Goal: Transaction & Acquisition: Book appointment/travel/reservation

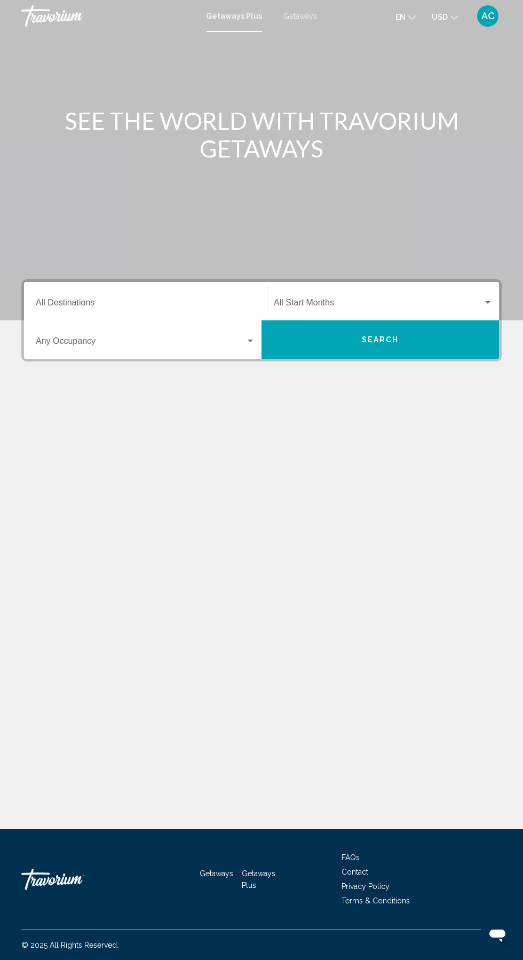
click at [291, 17] on span "Getaways" at bounding box center [300, 16] width 34 height 9
click at [73, 323] on div "Occupancy Any Occupancy" at bounding box center [145, 340] width 219 height 34
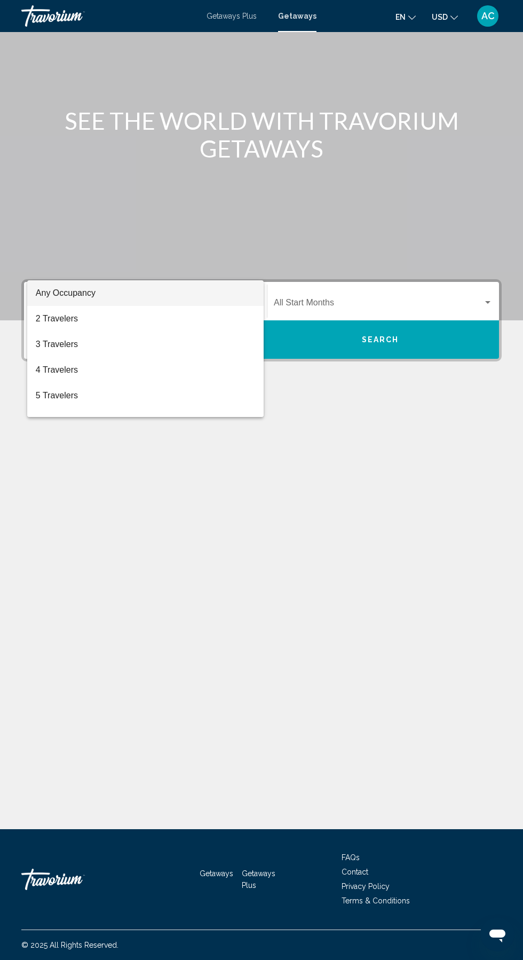
scroll to position [71, 0]
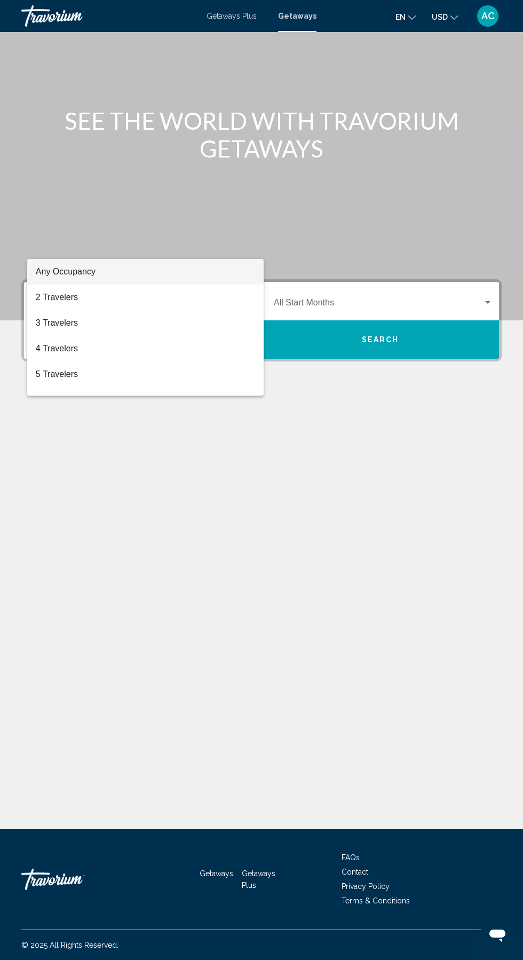
click at [70, 220] on div at bounding box center [261, 480] width 523 height 960
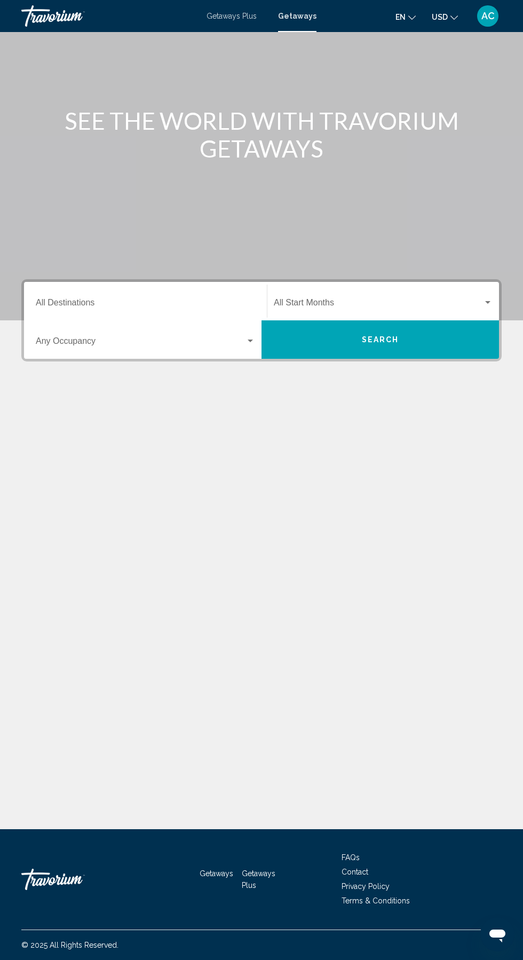
click at [61, 300] on input "Destination All Destinations" at bounding box center [145, 305] width 219 height 10
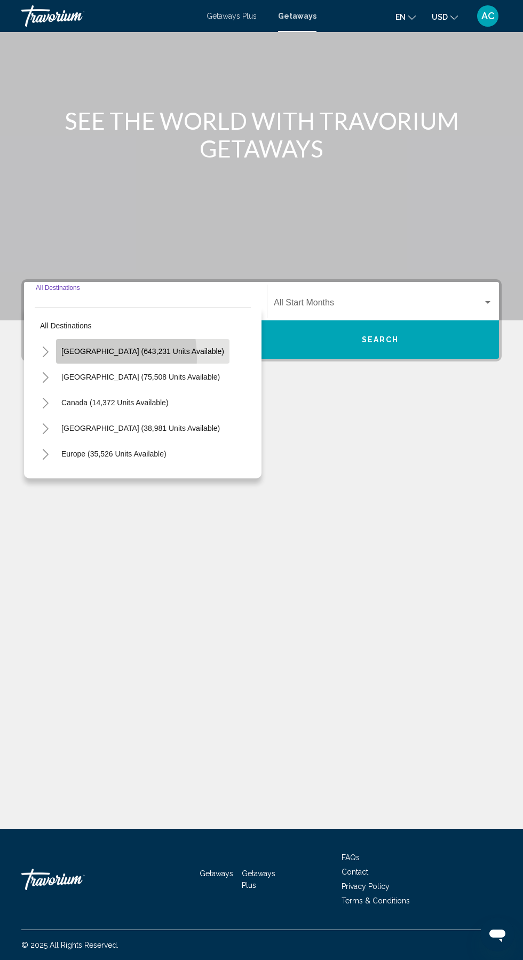
click at [72, 347] on span "[GEOGRAPHIC_DATA] (643,231 units available)" at bounding box center [142, 351] width 163 height 9
type input "**********"
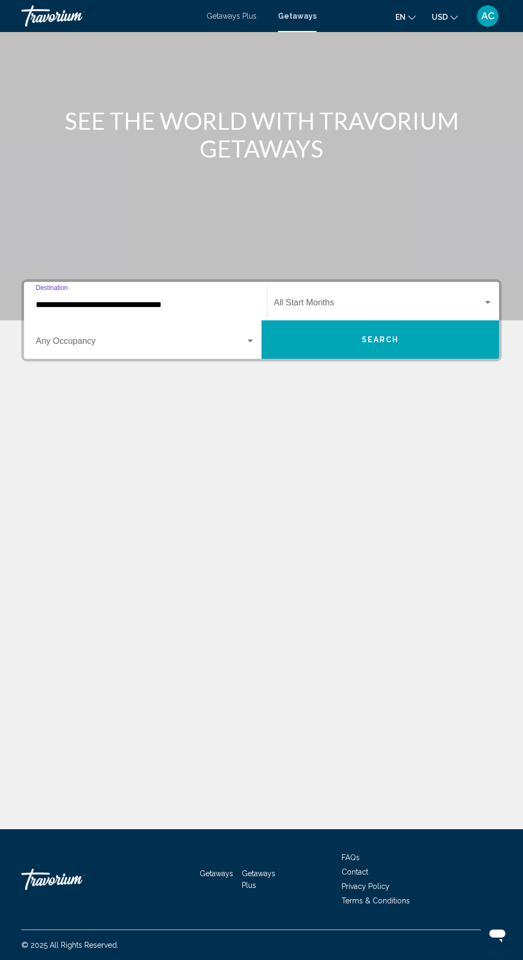
click at [85, 338] on span "Search widget" at bounding box center [141, 343] width 210 height 10
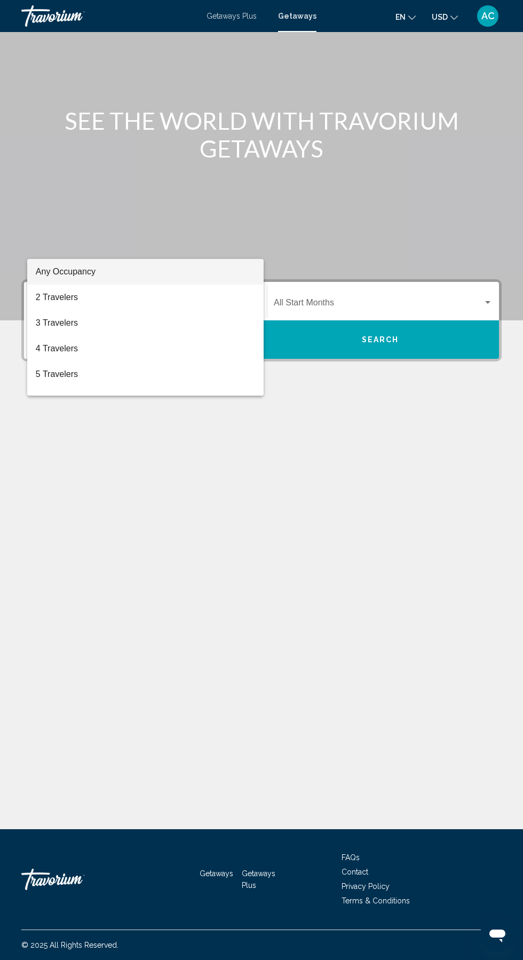
click at [104, 476] on div at bounding box center [261, 480] width 523 height 960
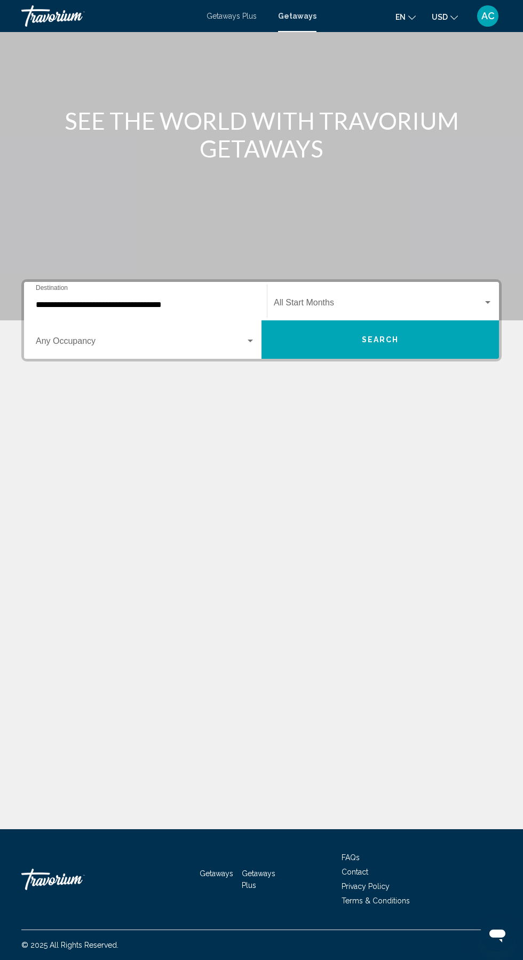
click at [357, 300] on span "Search widget" at bounding box center [378, 305] width 209 height 10
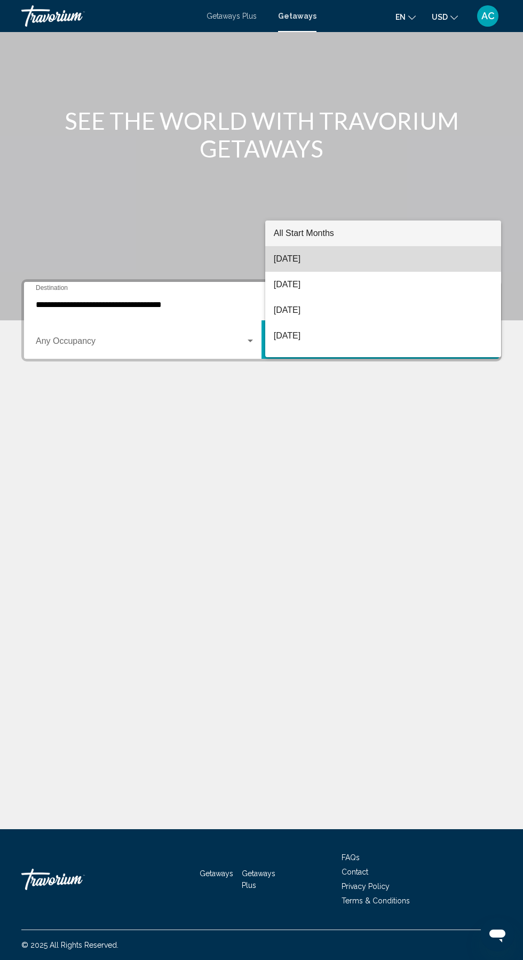
click at [296, 262] on span "[DATE]" at bounding box center [383, 259] width 219 height 26
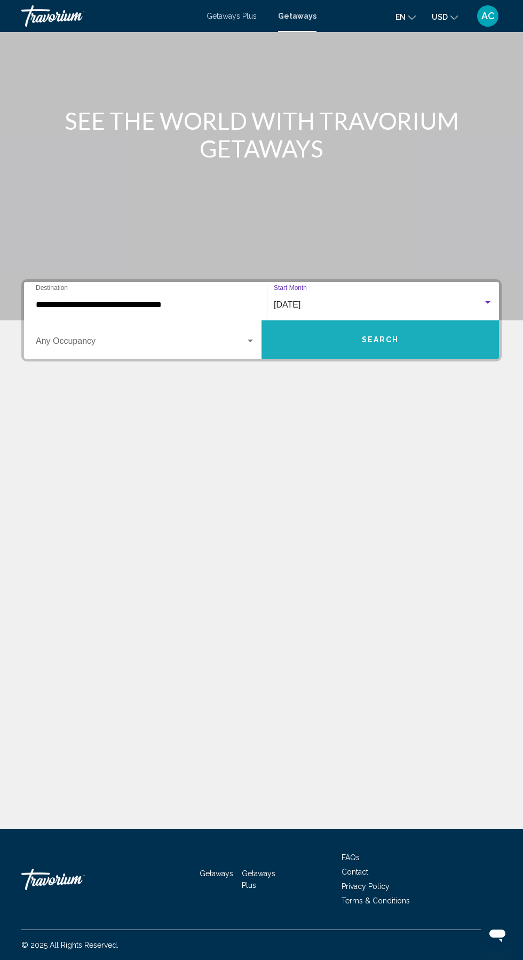
click at [345, 320] on button "Search" at bounding box center [381, 339] width 238 height 38
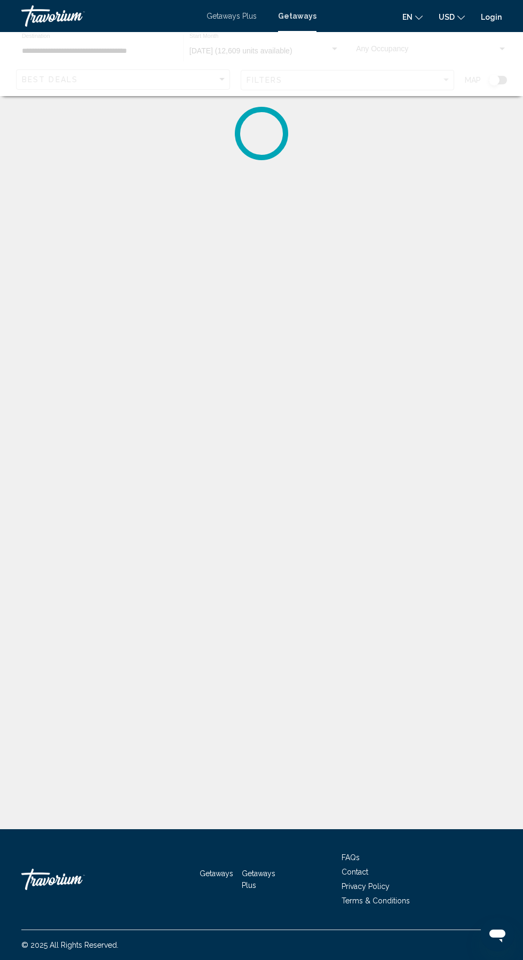
click at [210, 878] on span "Getaways" at bounding box center [217, 873] width 34 height 9
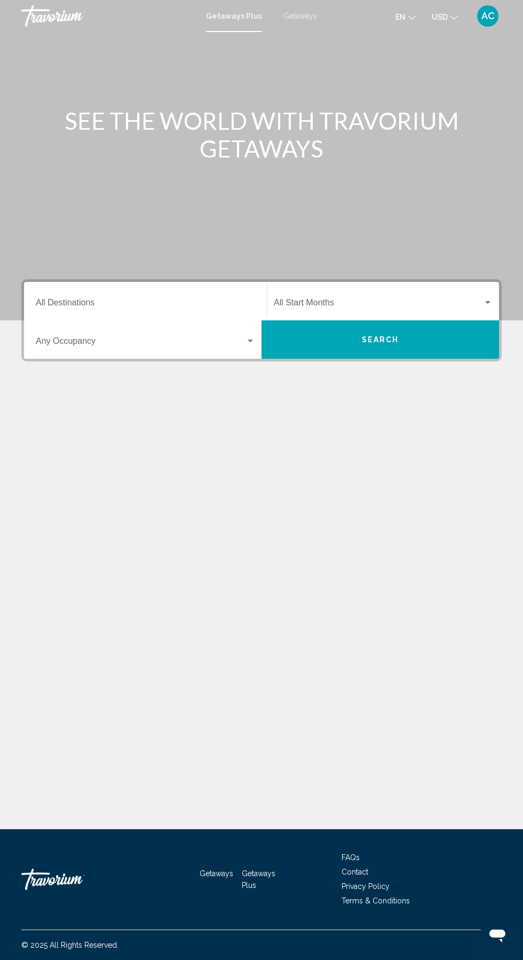
click at [100, 302] on input "Destination All Destinations" at bounding box center [145, 305] width 219 height 10
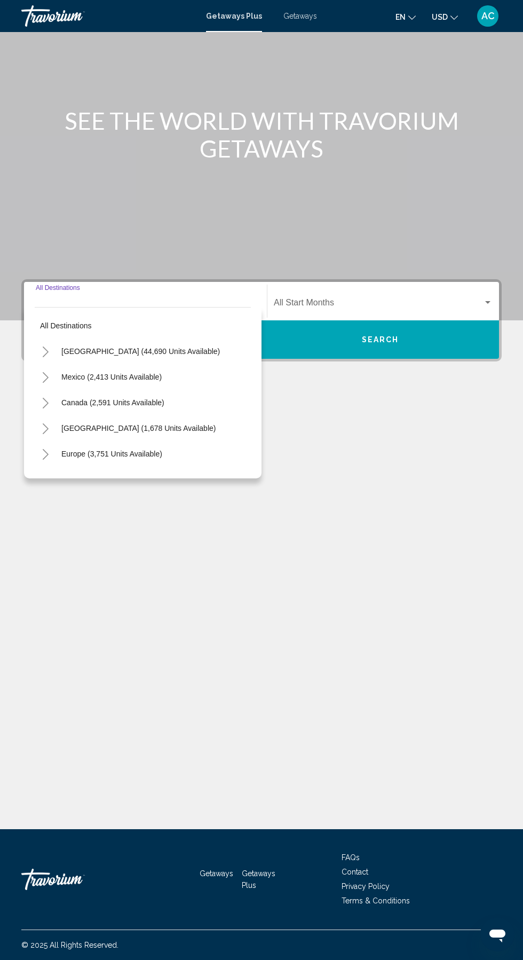
scroll to position [71, 0]
click at [80, 347] on span "[GEOGRAPHIC_DATA] (44,690 units available)" at bounding box center [140, 351] width 159 height 9
type input "**********"
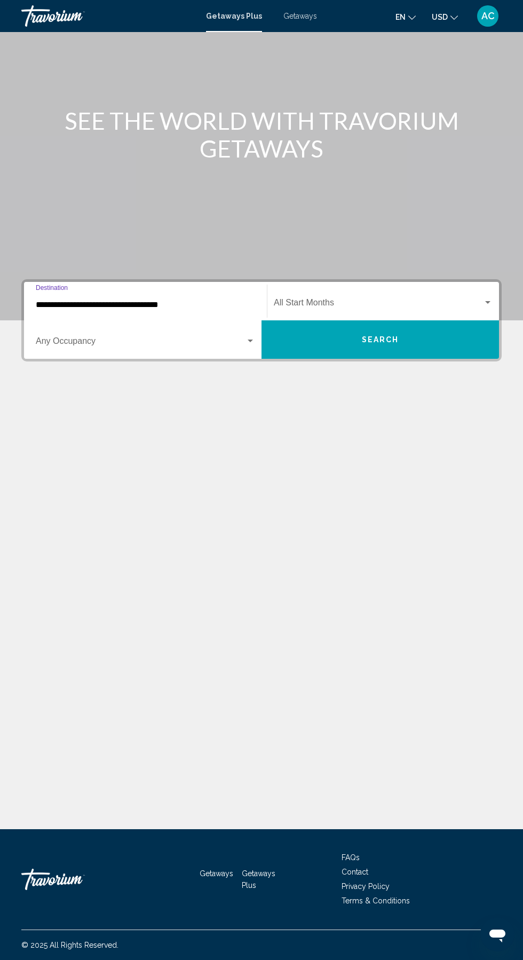
click at [305, 300] on span "Search widget" at bounding box center [378, 305] width 209 height 10
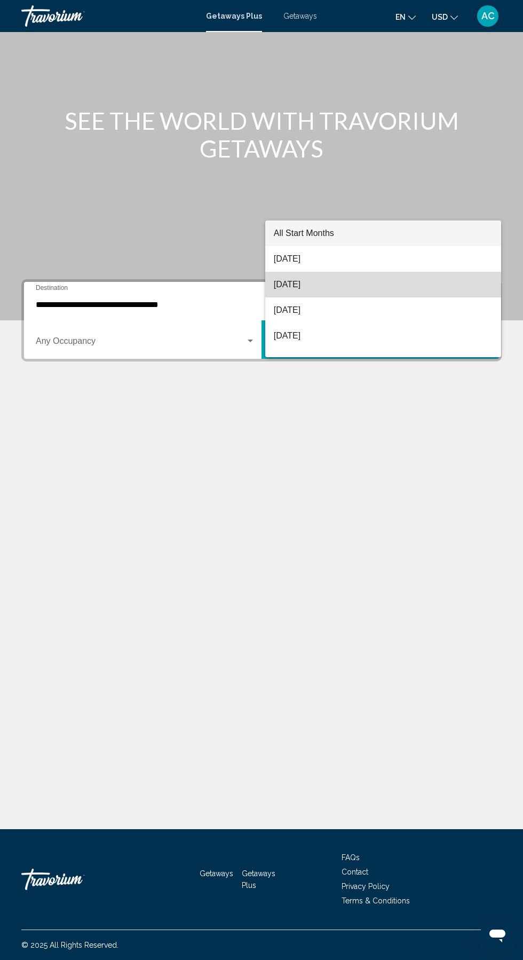
click at [296, 285] on span "[DATE]" at bounding box center [383, 285] width 219 height 26
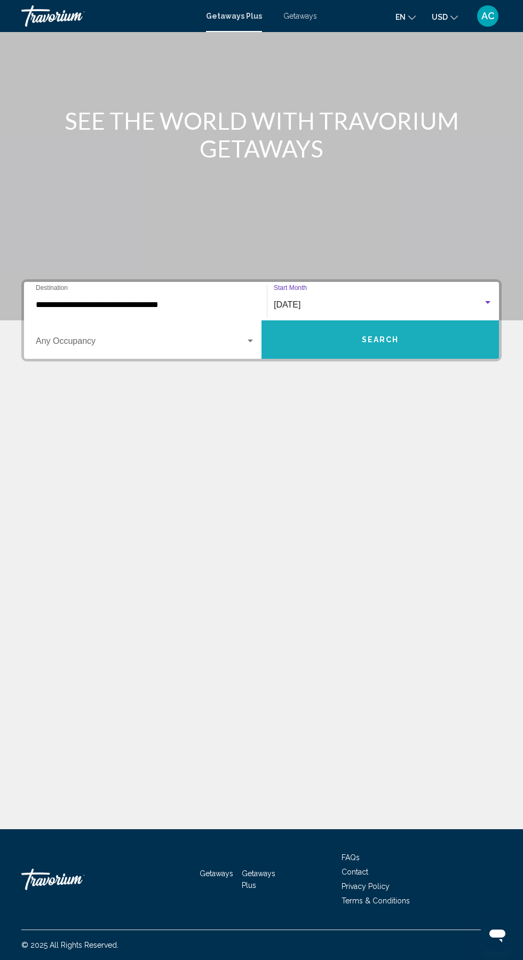
click at [347, 320] on button "Search" at bounding box center [381, 339] width 238 height 38
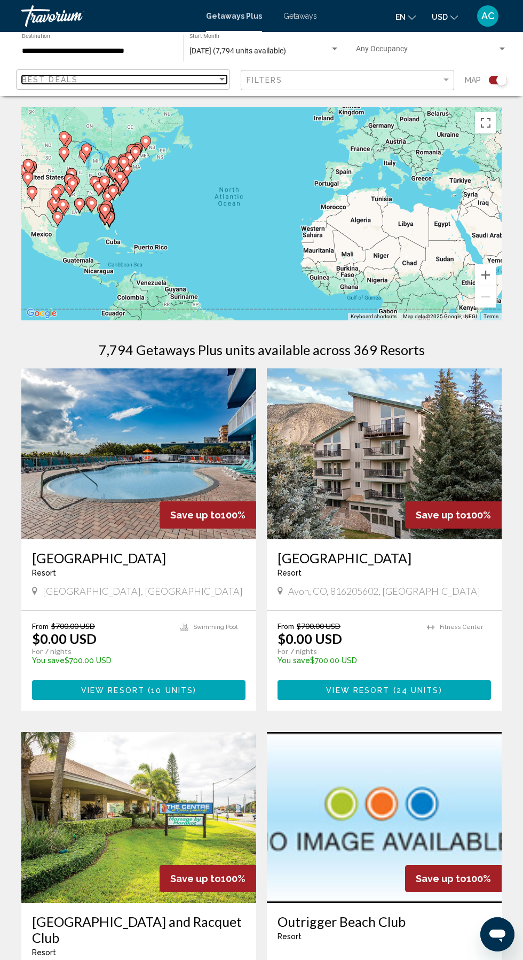
click at [45, 77] on span "Best Deals" at bounding box center [50, 79] width 56 height 9
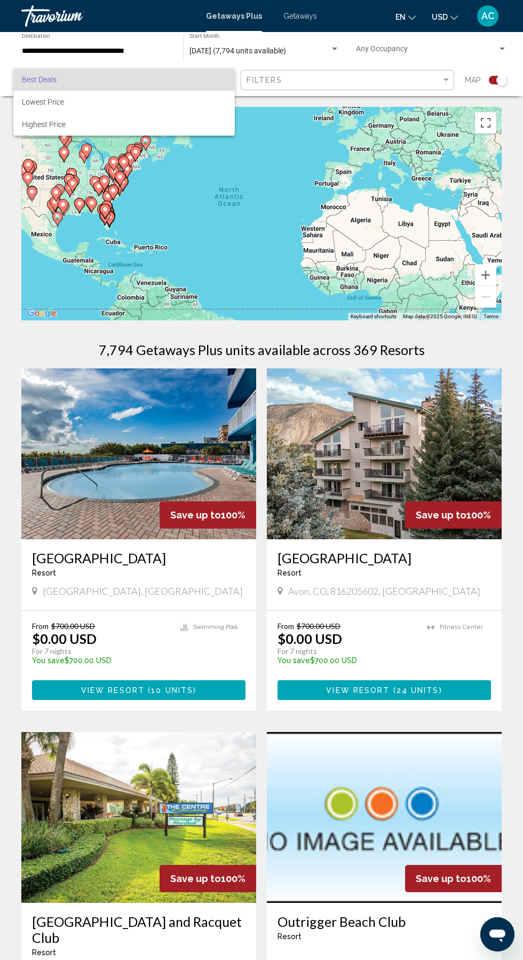
click at [31, 210] on div at bounding box center [261, 480] width 523 height 960
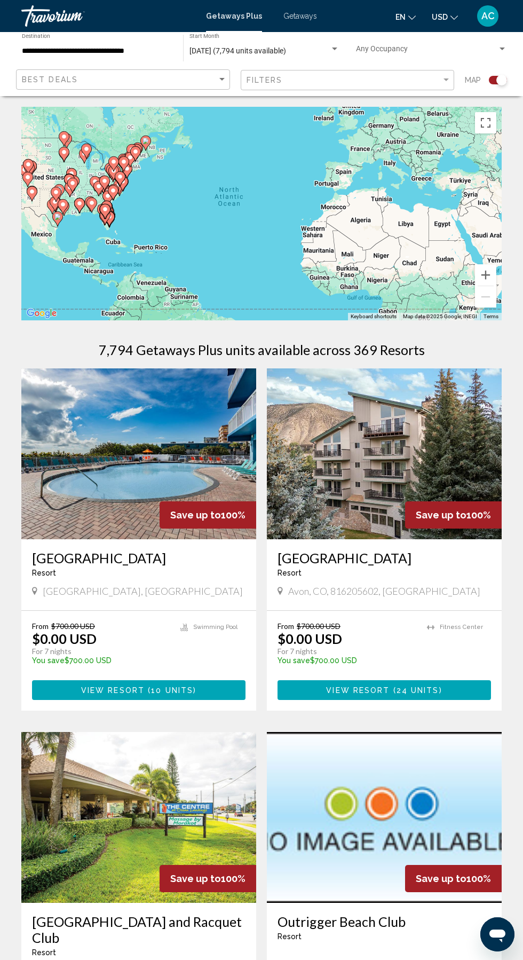
click at [52, 50] on input "**********" at bounding box center [97, 51] width 151 height 9
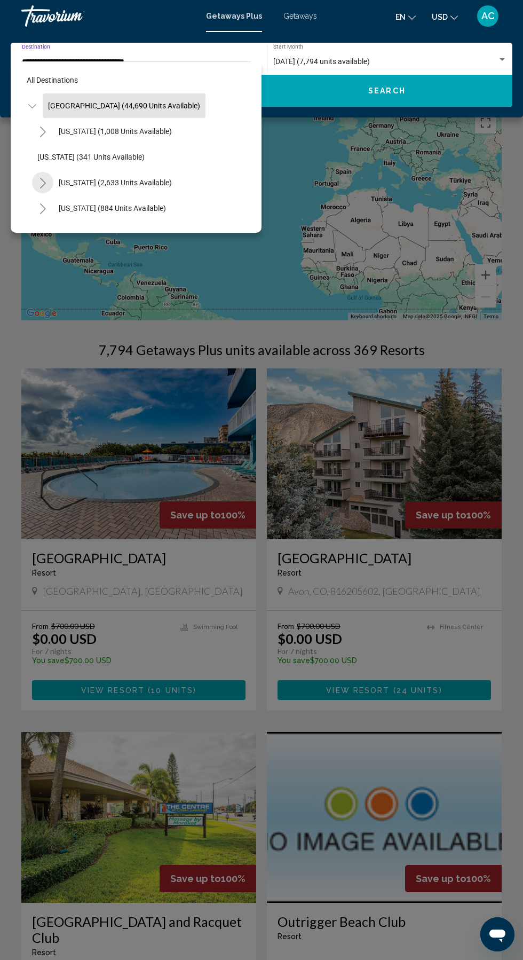
click at [38, 183] on button "Toggle California (2,633 units available)" at bounding box center [42, 182] width 21 height 21
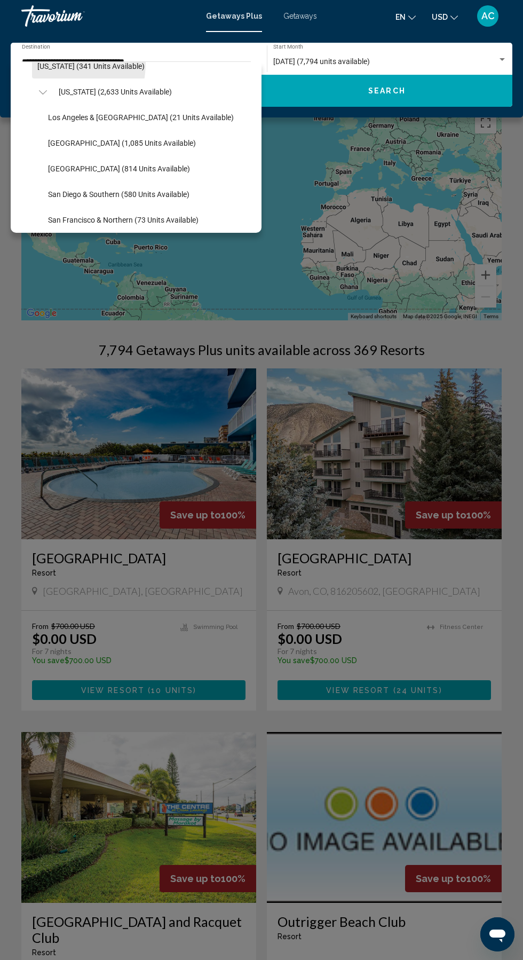
scroll to position [95, 0]
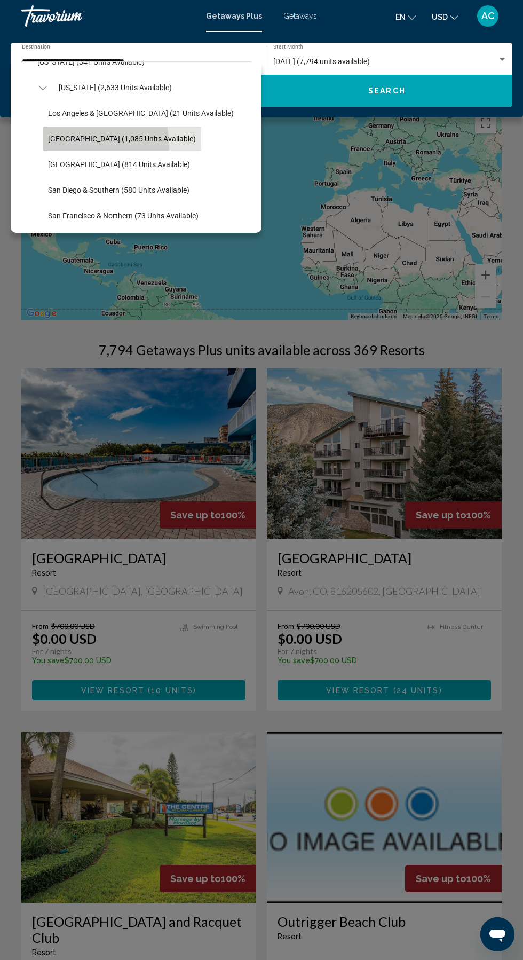
click at [61, 138] on span "[GEOGRAPHIC_DATA] (1,085 units available)" at bounding box center [122, 139] width 148 height 9
type input "**********"
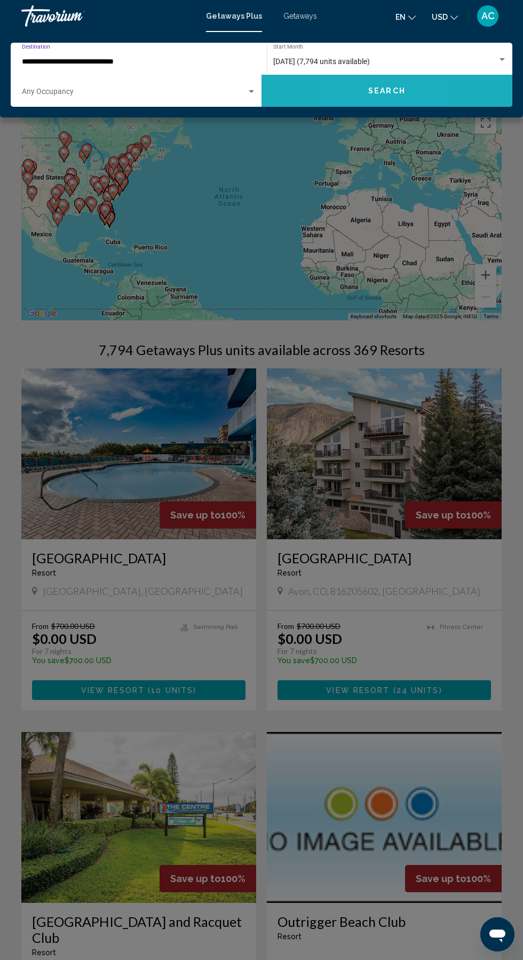
click at [346, 85] on button "Search" at bounding box center [387, 91] width 251 height 32
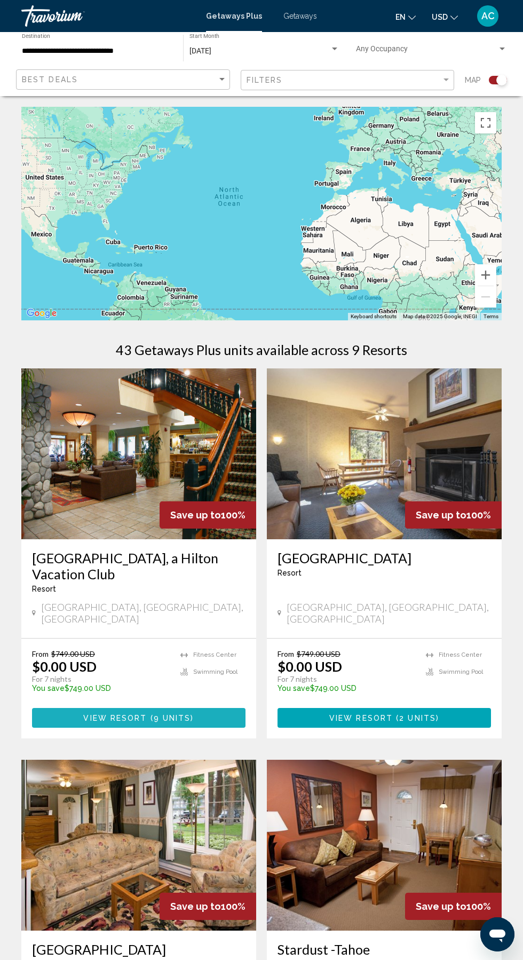
click at [65, 708] on button "View Resort ( 9 units )" at bounding box center [139, 718] width 214 height 20
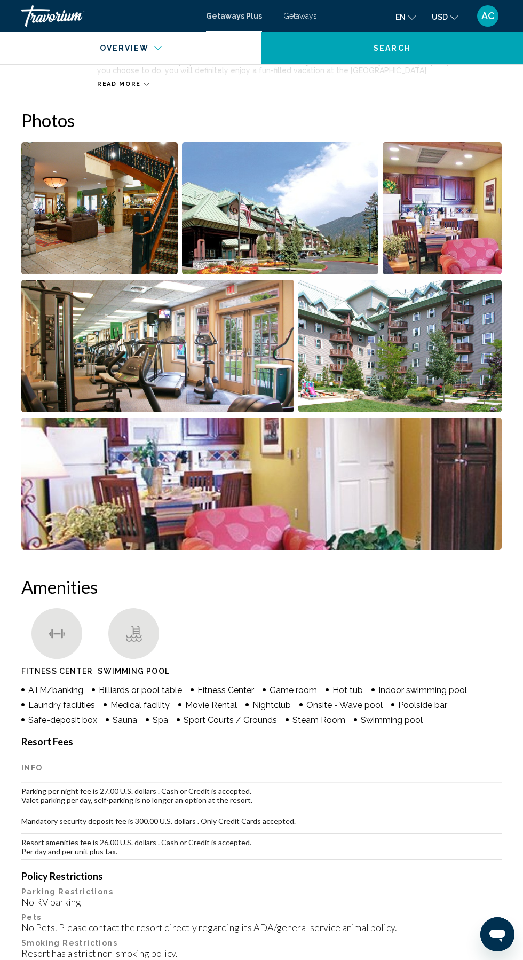
scroll to position [668, 0]
click at [288, 15] on span "Getaways" at bounding box center [300, 16] width 34 height 9
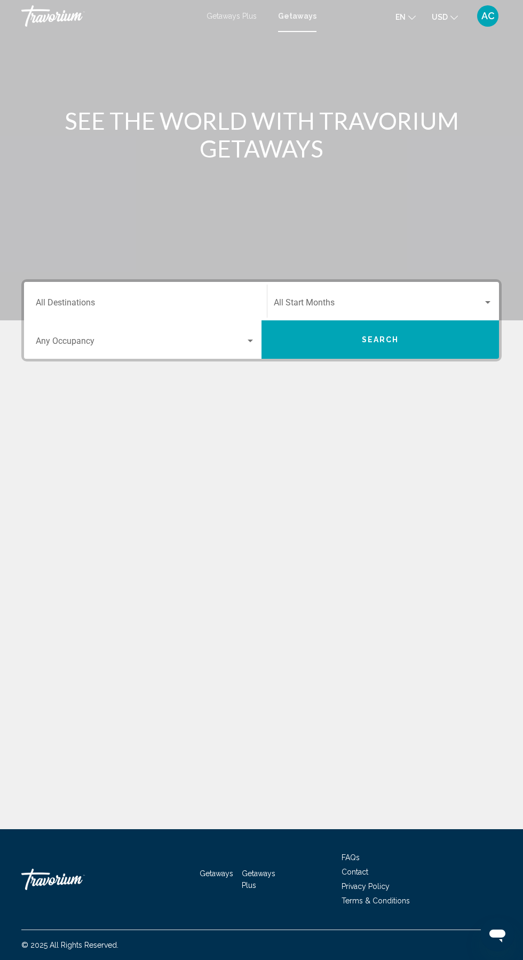
click at [80, 305] on input "Destination All Destinations" at bounding box center [145, 305] width 219 height 10
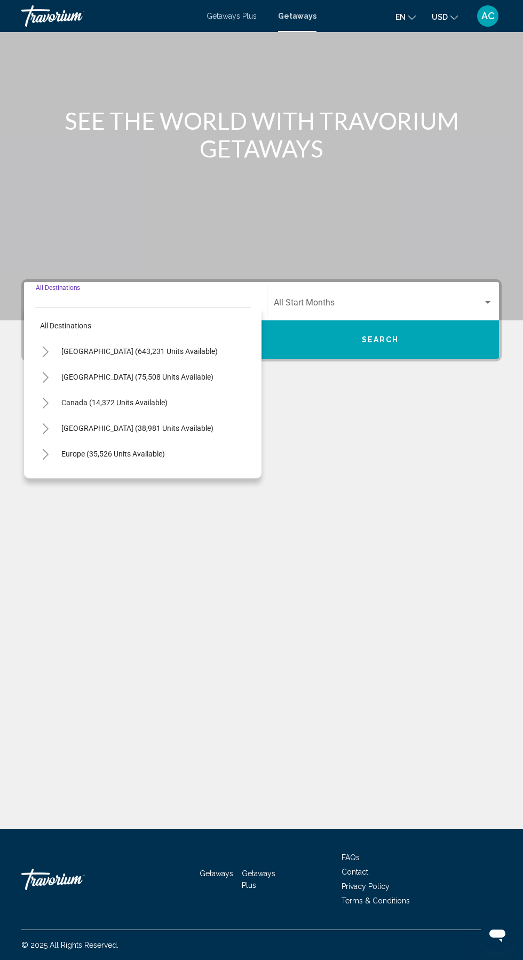
scroll to position [71, 0]
click at [80, 347] on span "[GEOGRAPHIC_DATA] (643,231 units available)" at bounding box center [139, 351] width 156 height 9
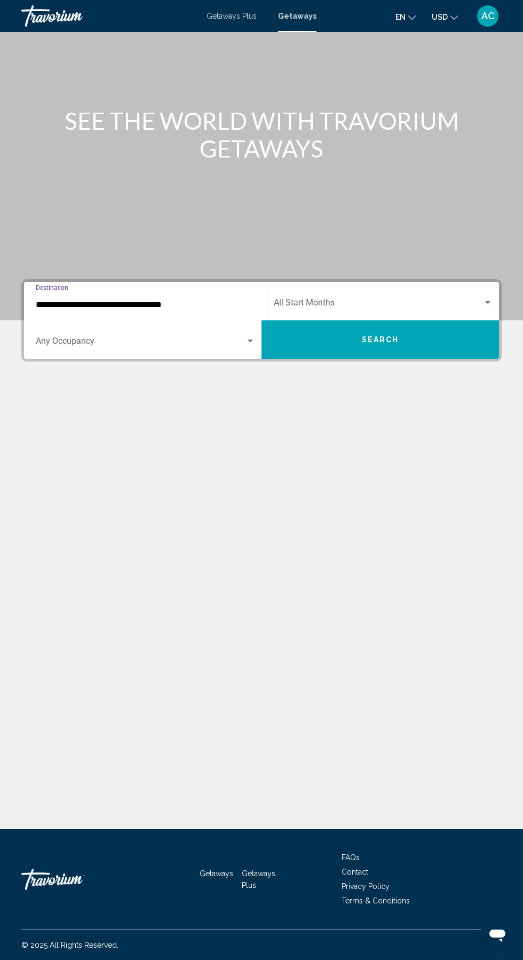
click at [73, 338] on span "Search widget" at bounding box center [141, 343] width 210 height 10
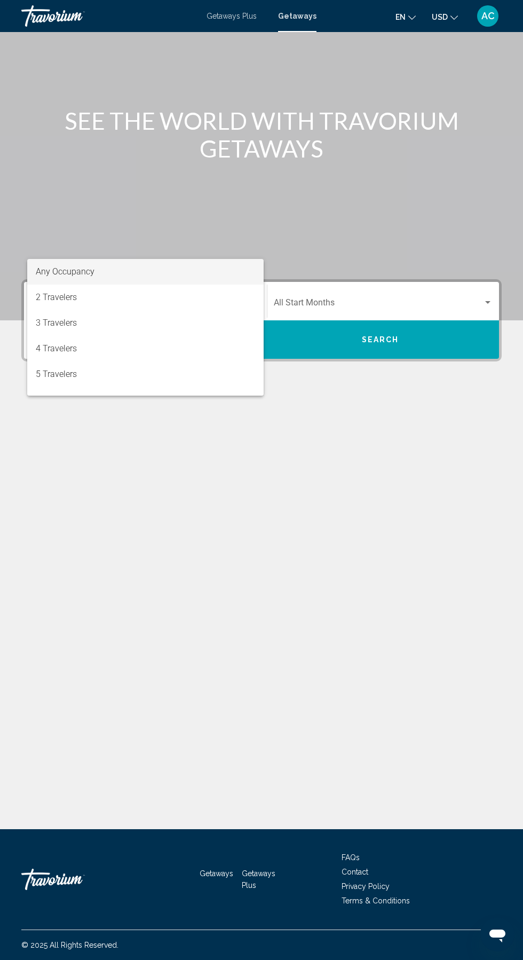
click at [77, 225] on div at bounding box center [261, 480] width 523 height 960
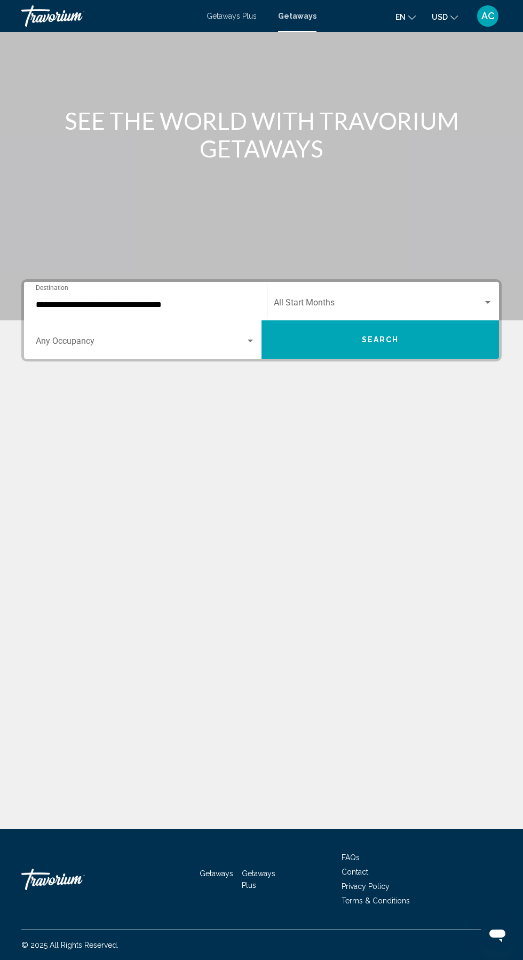
click at [138, 338] on span "Search widget" at bounding box center [141, 343] width 210 height 10
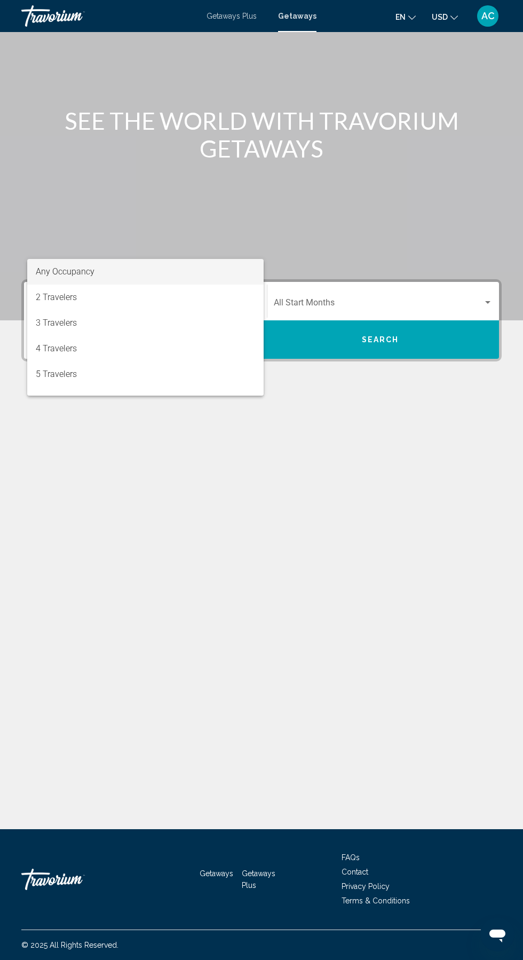
click at [58, 228] on div at bounding box center [261, 480] width 523 height 960
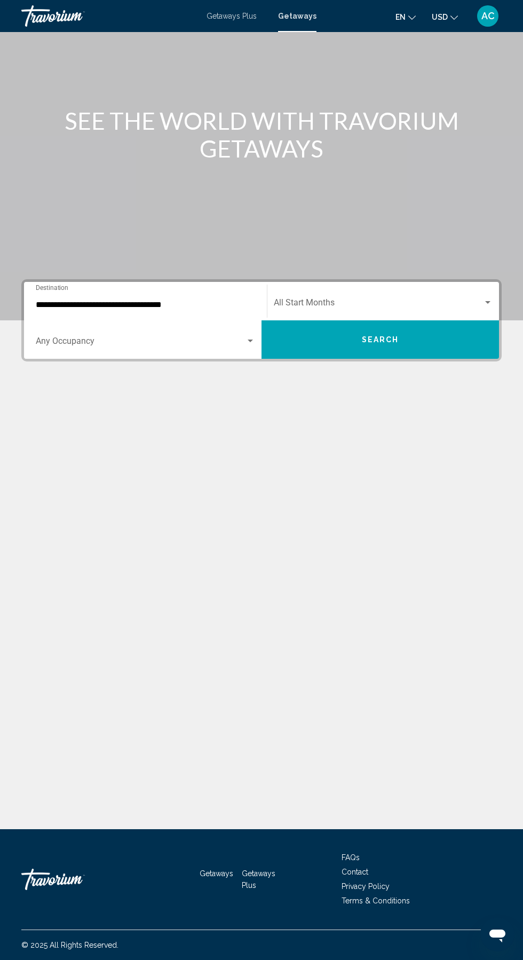
click at [96, 300] on input "**********" at bounding box center [145, 305] width 219 height 10
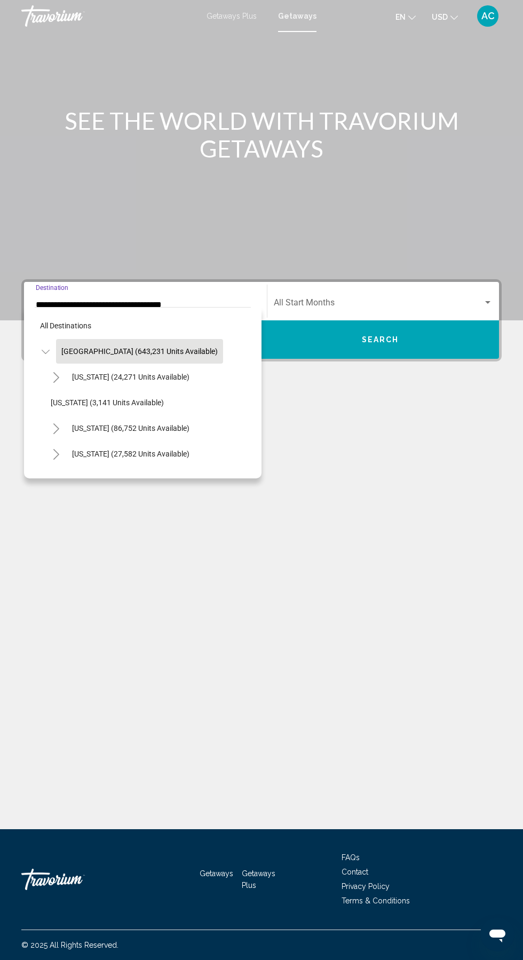
scroll to position [0, 0]
click at [56, 428] on icon "Toggle California (86,752 units available)" at bounding box center [56, 428] width 8 height 11
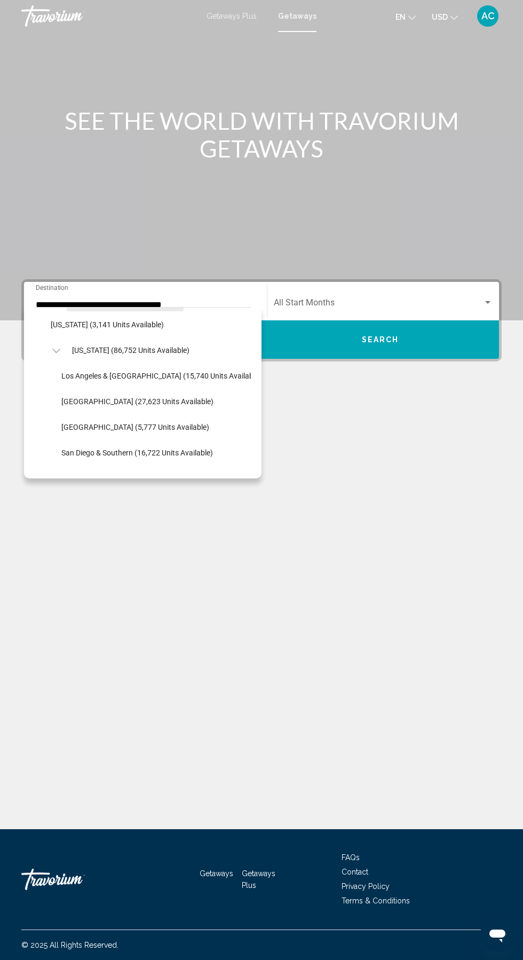
scroll to position [78, 0]
click at [85, 401] on span "[GEOGRAPHIC_DATA] (27,623 units available)" at bounding box center [137, 401] width 152 height 9
type input "**********"
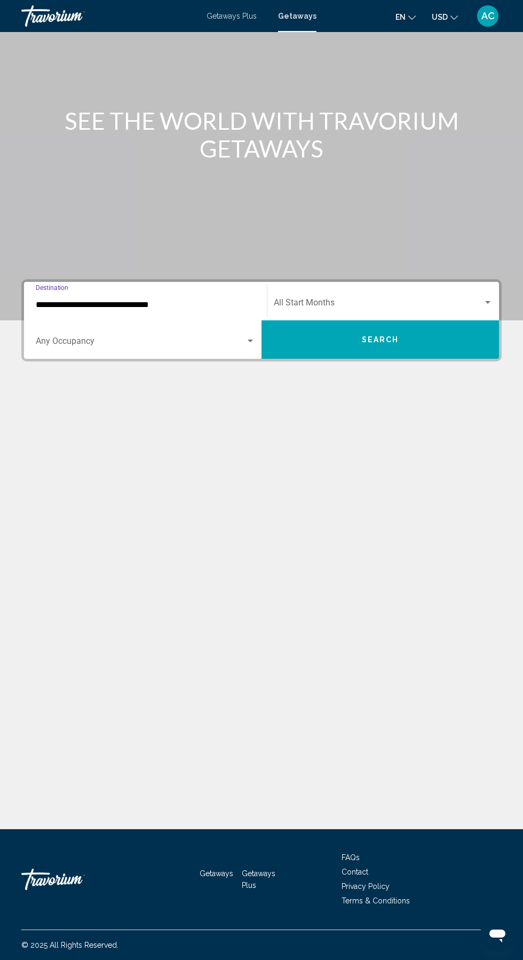
scroll to position [71, 0]
click at [315, 300] on span "Search widget" at bounding box center [378, 305] width 209 height 10
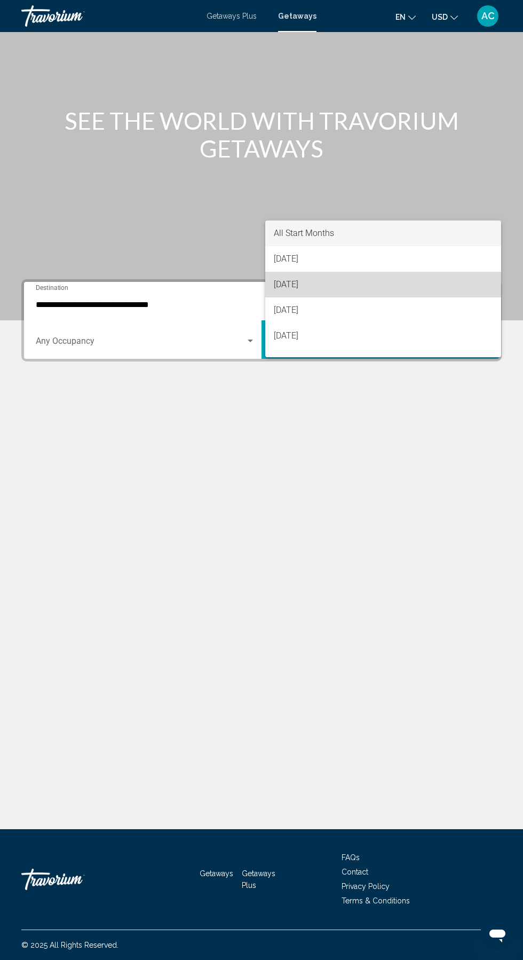
click at [287, 287] on span "[DATE]" at bounding box center [383, 285] width 219 height 26
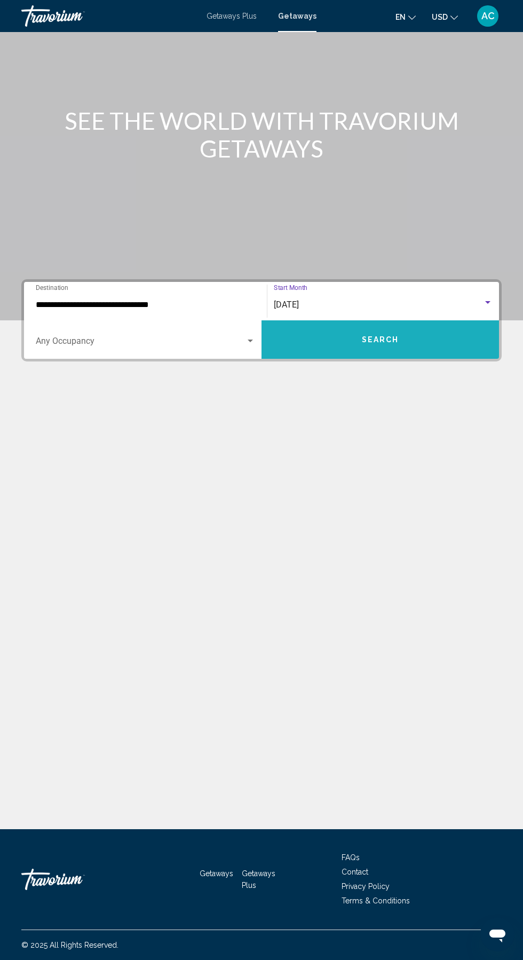
click at [342, 320] on button "Search" at bounding box center [381, 339] width 238 height 38
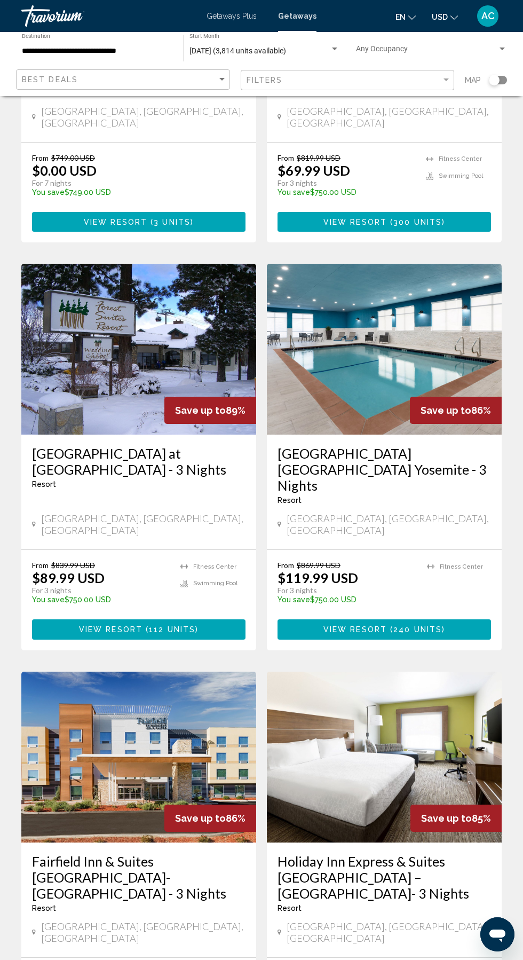
scroll to position [1530, 0]
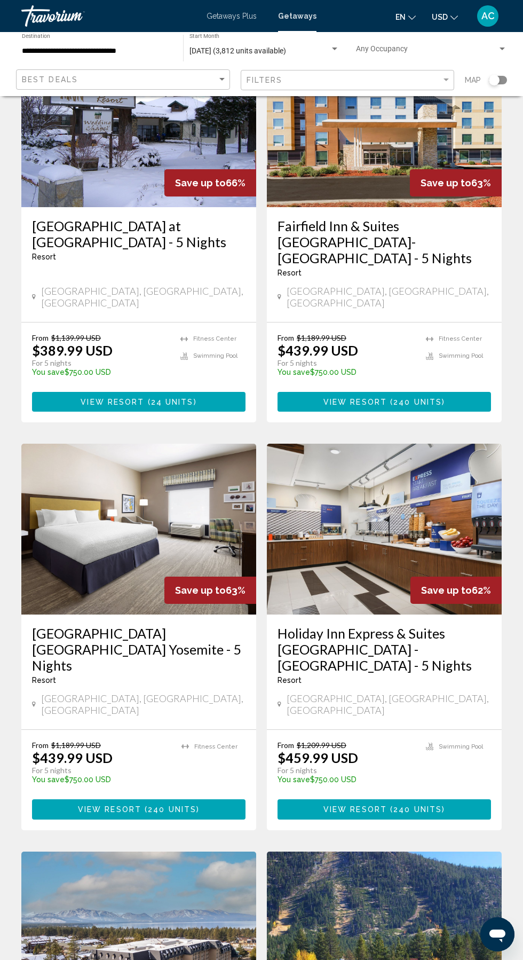
scroll to position [1530, 0]
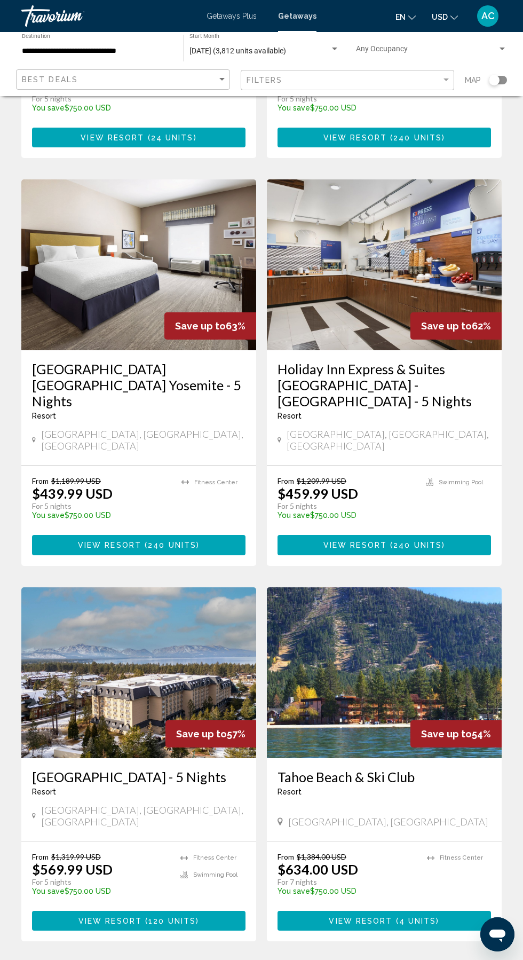
click at [299, 959] on span "3" at bounding box center [298, 973] width 5 height 12
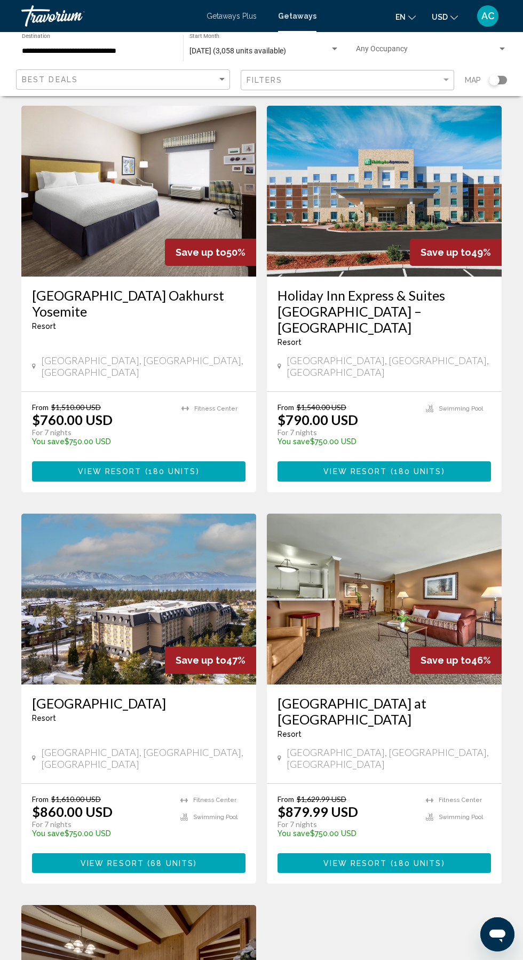
scroll to position [787, 0]
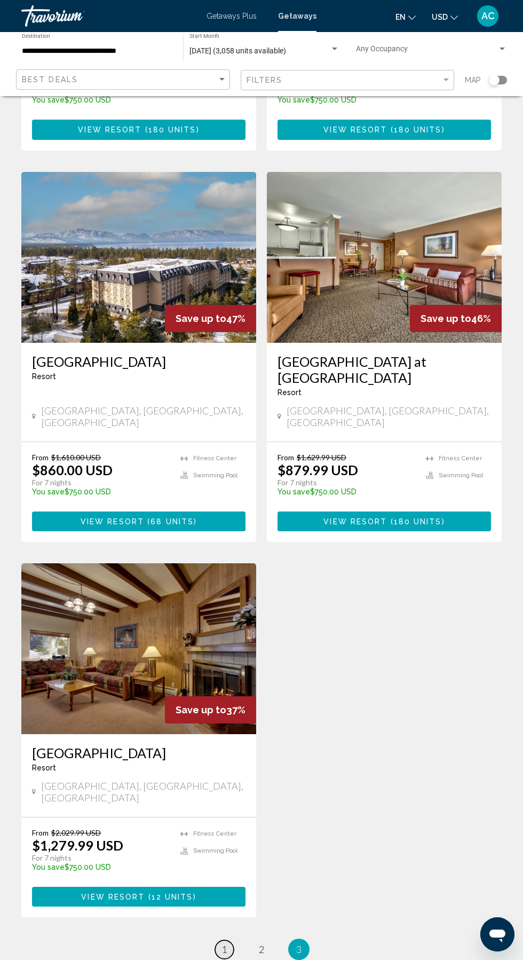
click at [224, 943] on span "1" at bounding box center [224, 949] width 5 height 12
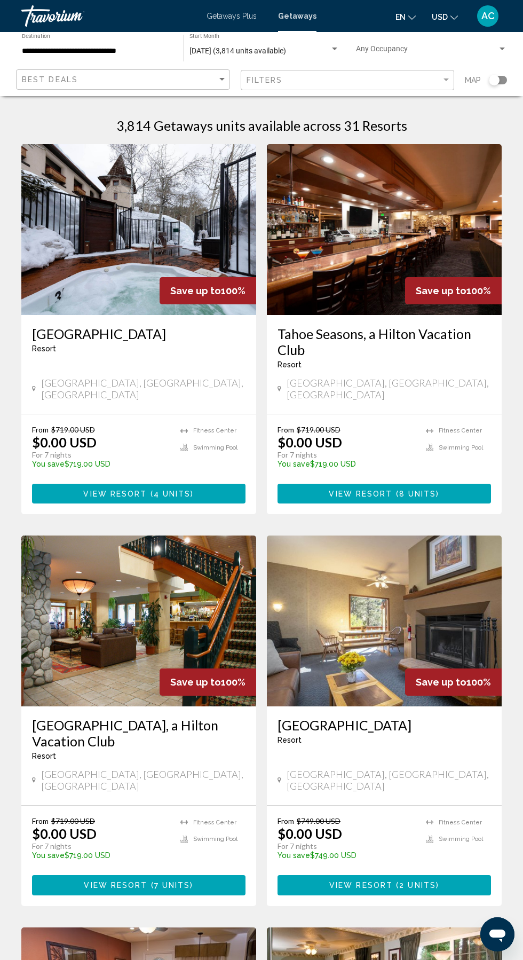
click at [96, 250] on img "Main content" at bounding box center [138, 229] width 235 height 171
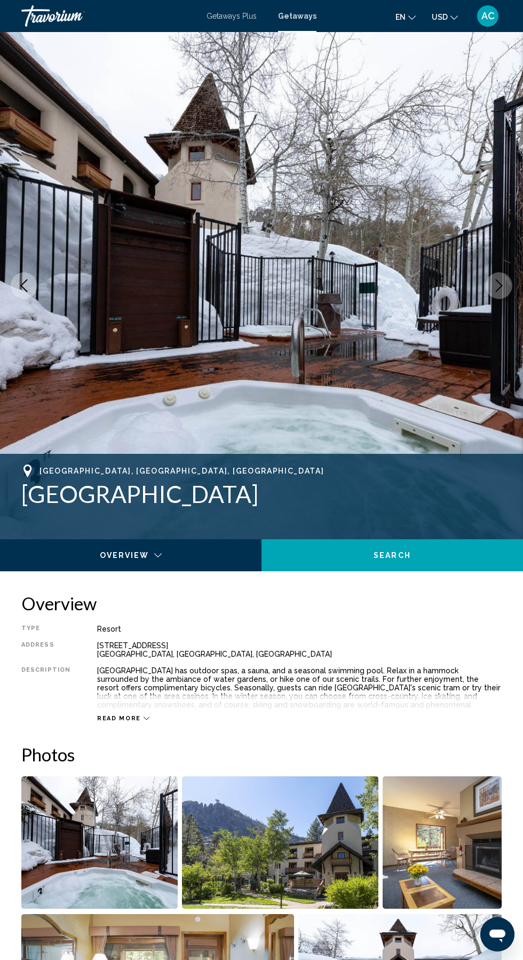
click at [95, 557] on div "Main content" at bounding box center [126, 562] width 238 height 11
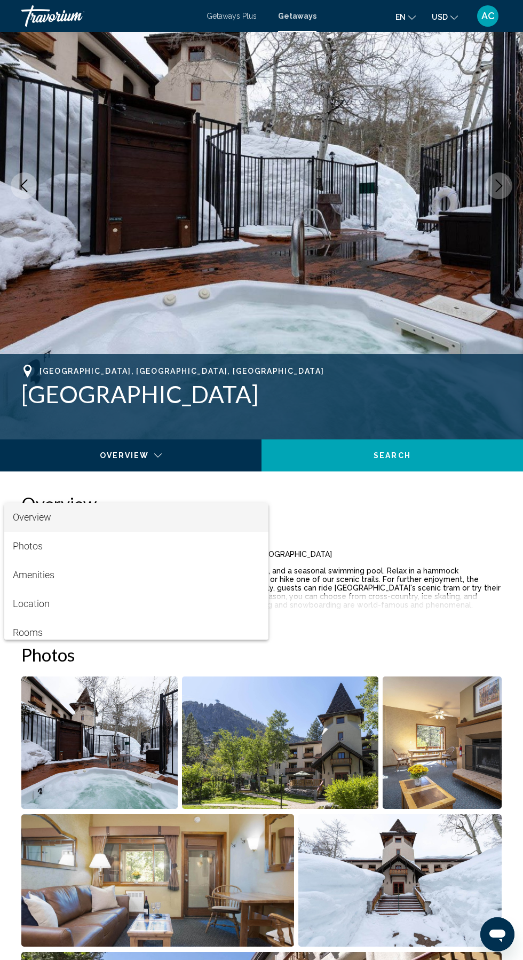
scroll to position [102, 0]
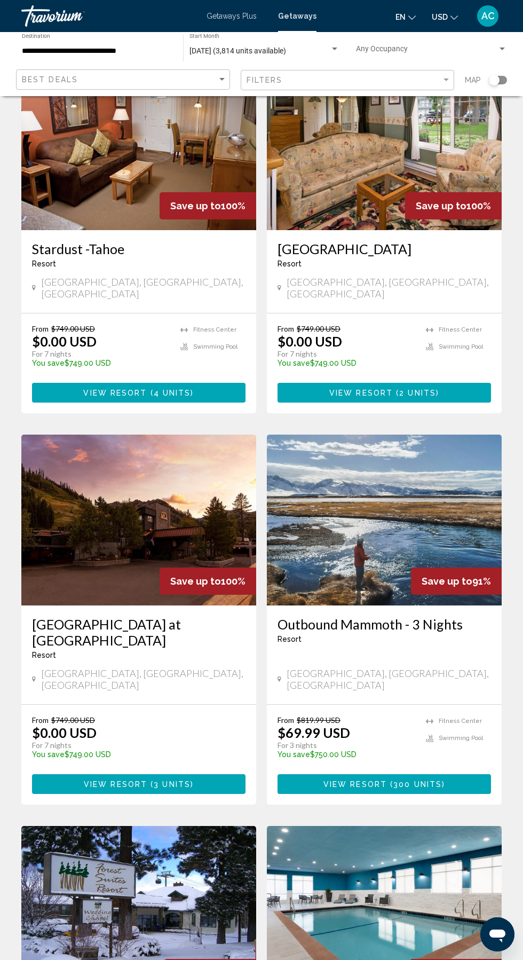
scroll to position [869, 0]
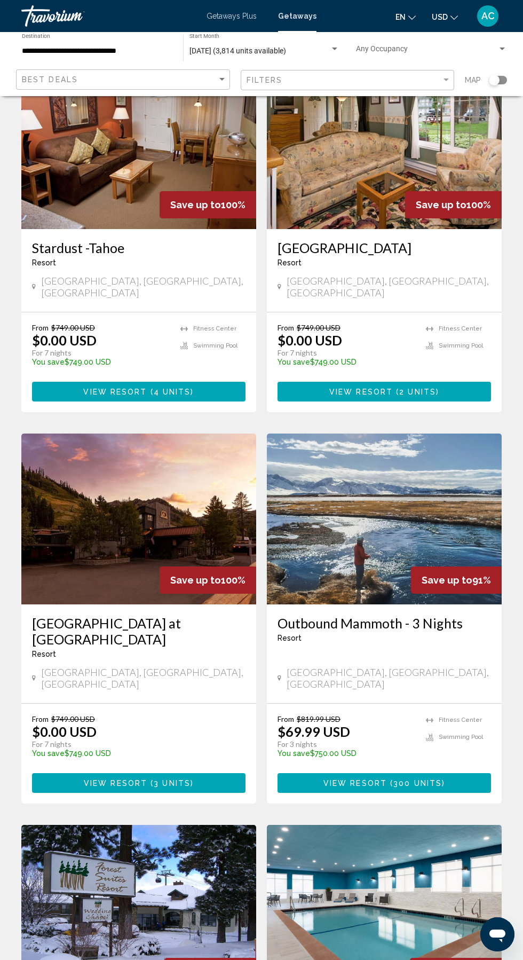
click at [355, 479] on img "Main content" at bounding box center [384, 518] width 235 height 171
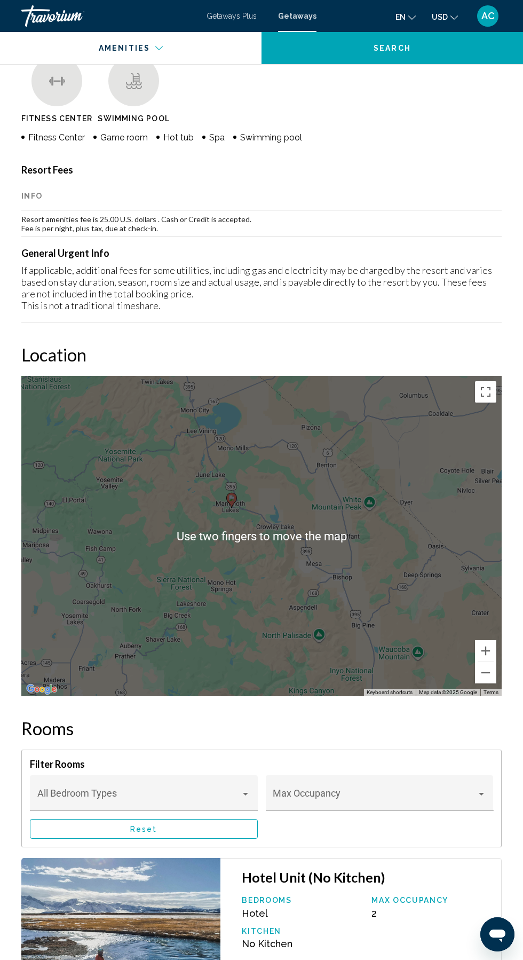
scroll to position [1207, 0]
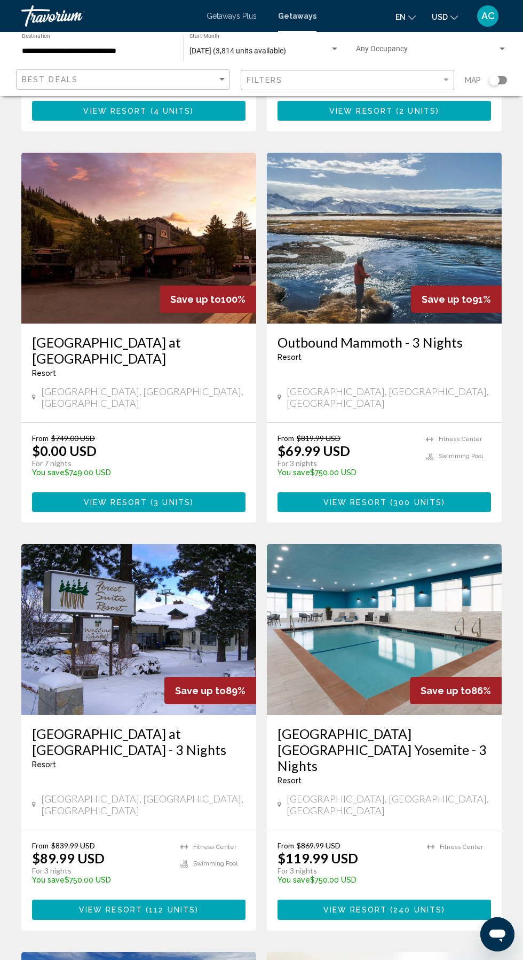
scroll to position [1150, 0]
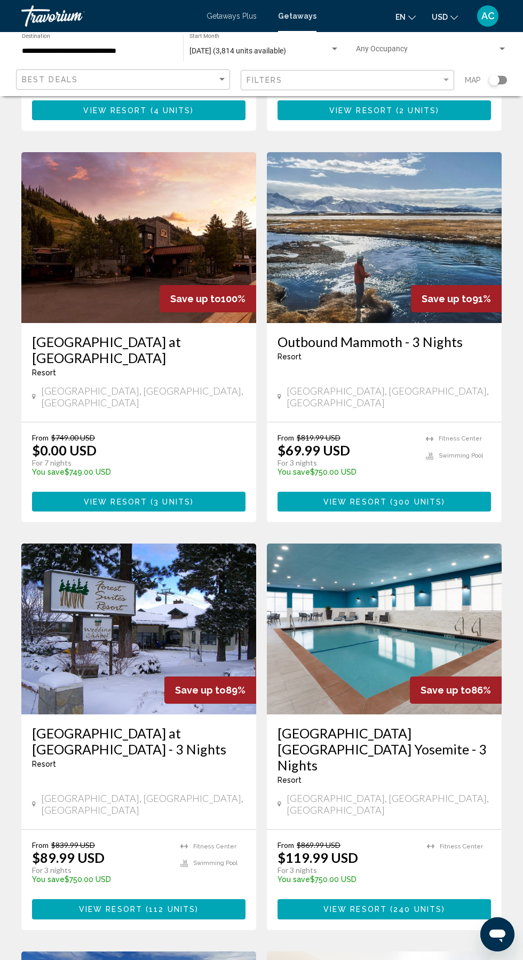
click at [98, 557] on img "Main content" at bounding box center [138, 628] width 235 height 171
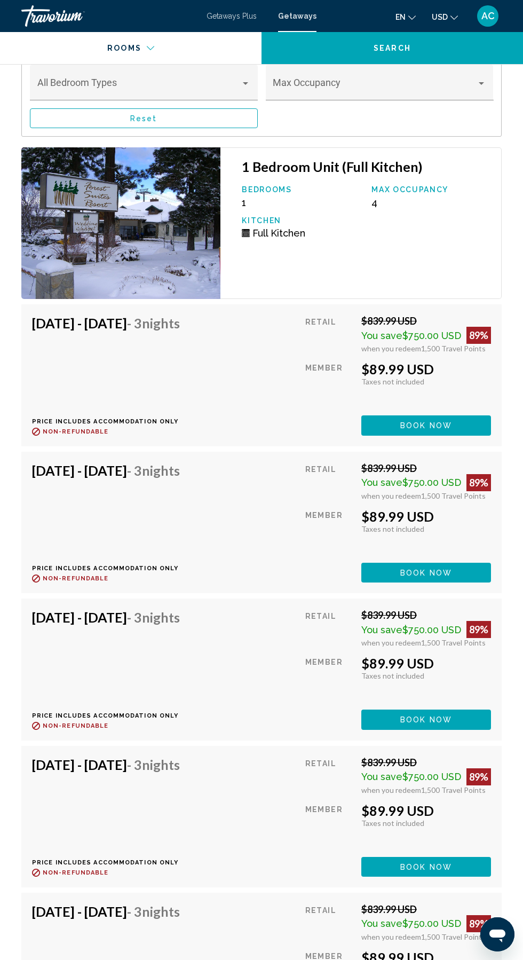
scroll to position [1991, 0]
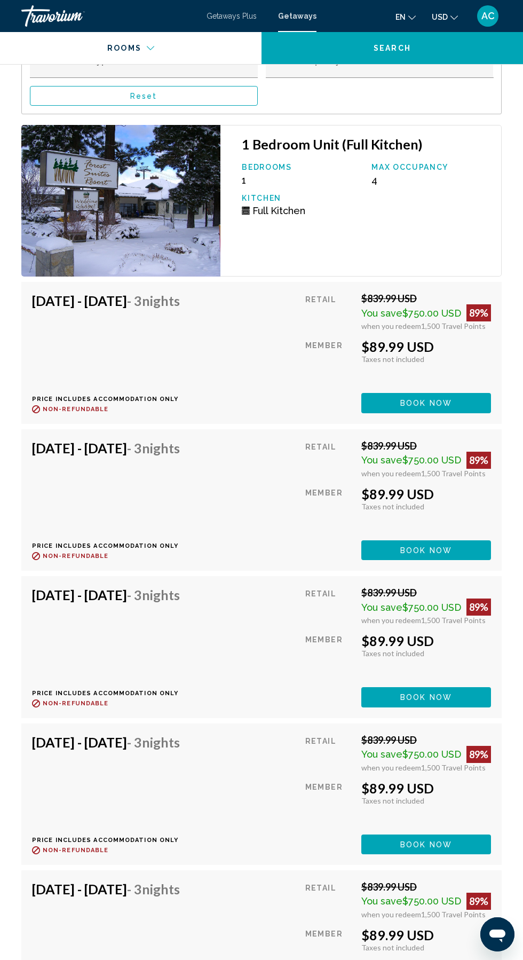
click at [136, 617] on div "[DATE] - [DATE] - 3 Nights Price includes accommodation only Refundable until :…" at bounding box center [110, 647] width 156 height 120
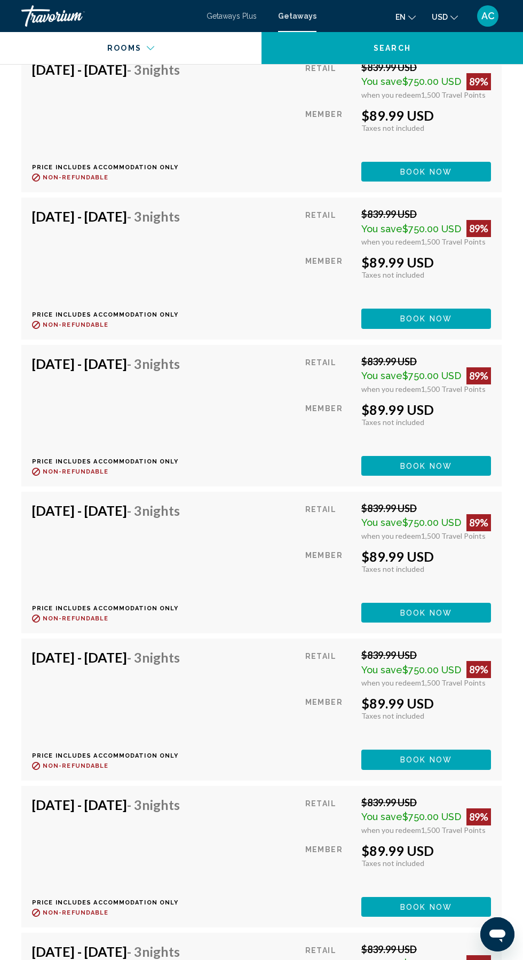
scroll to position [2367, 0]
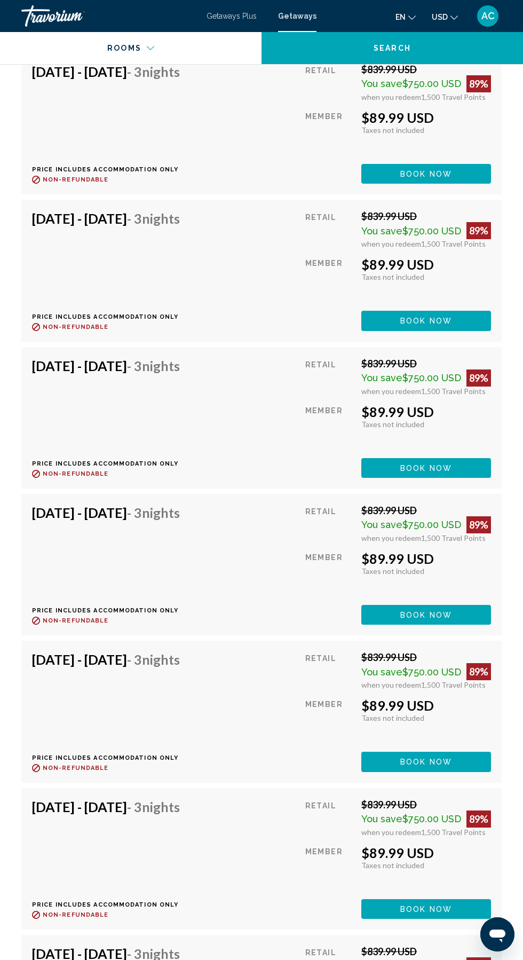
click at [91, 389] on div "[DATE] - [DATE] - 3 Nights Price includes accommodation only Refundable until :…" at bounding box center [110, 418] width 156 height 120
click at [398, 36] on button "Book now" at bounding box center [426, 27] width 130 height 20
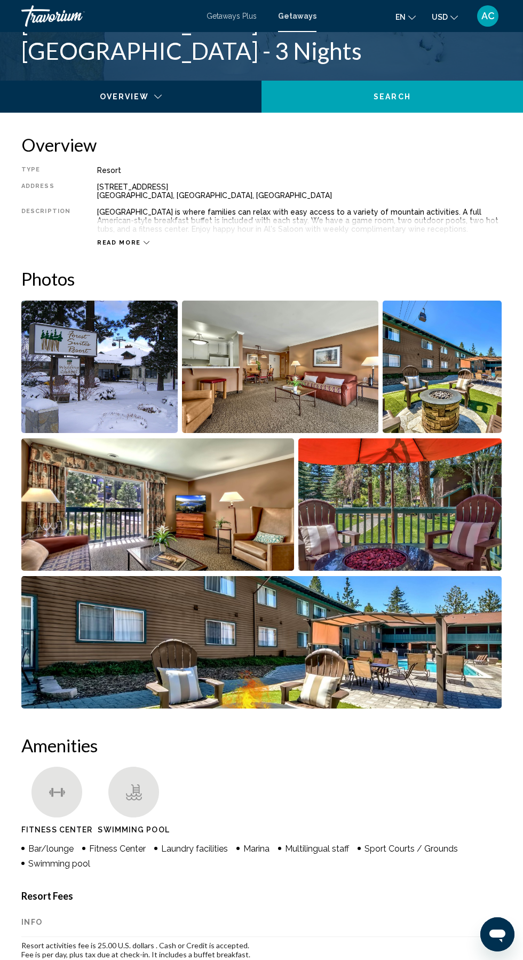
scroll to position [458, 0]
click at [144, 516] on img "Open full-screen image slider" at bounding box center [157, 505] width 273 height 132
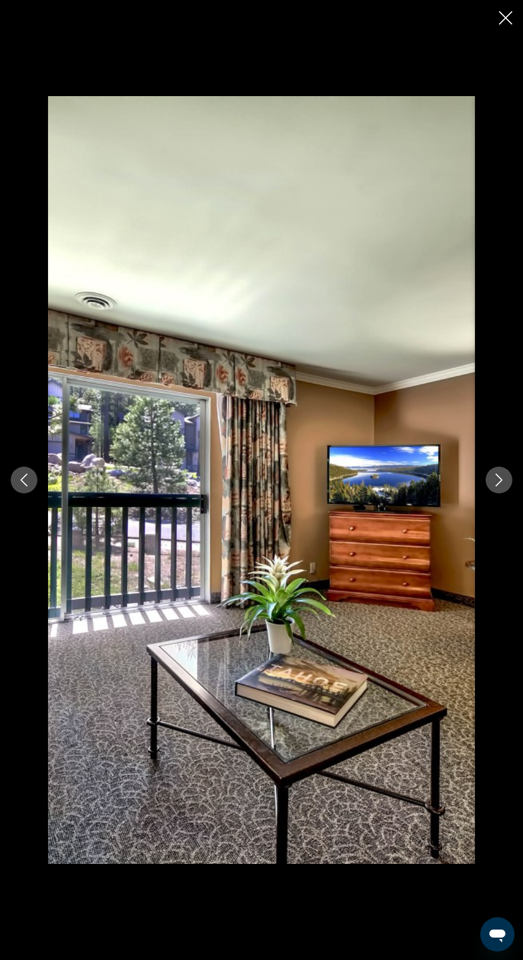
click at [499, 486] on icon "Next image" at bounding box center [499, 479] width 13 height 13
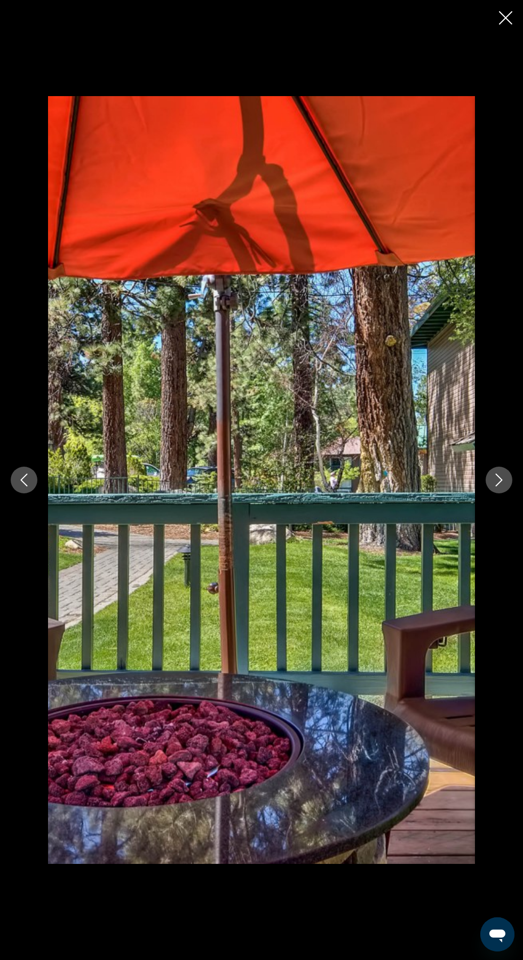
click at [488, 493] on button "Next image" at bounding box center [499, 480] width 27 height 27
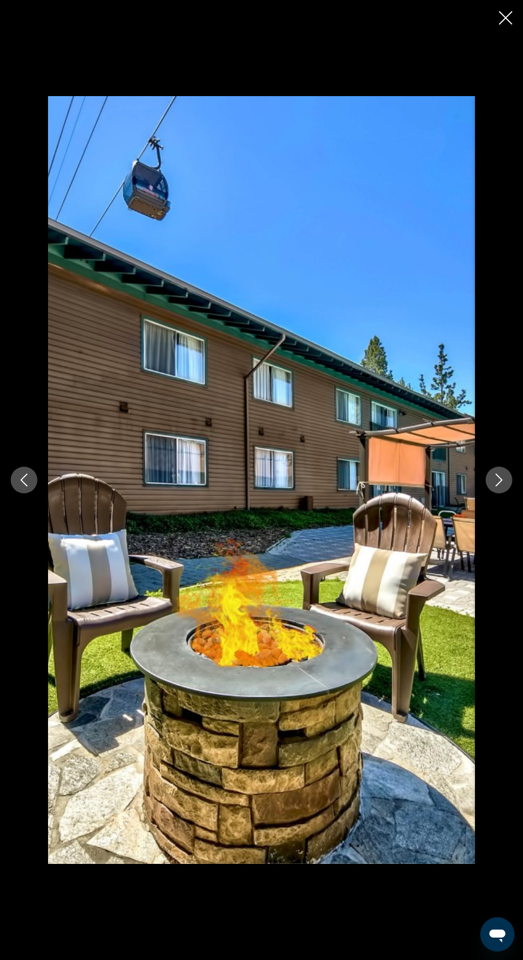
click at [489, 493] on button "Next image" at bounding box center [499, 480] width 27 height 27
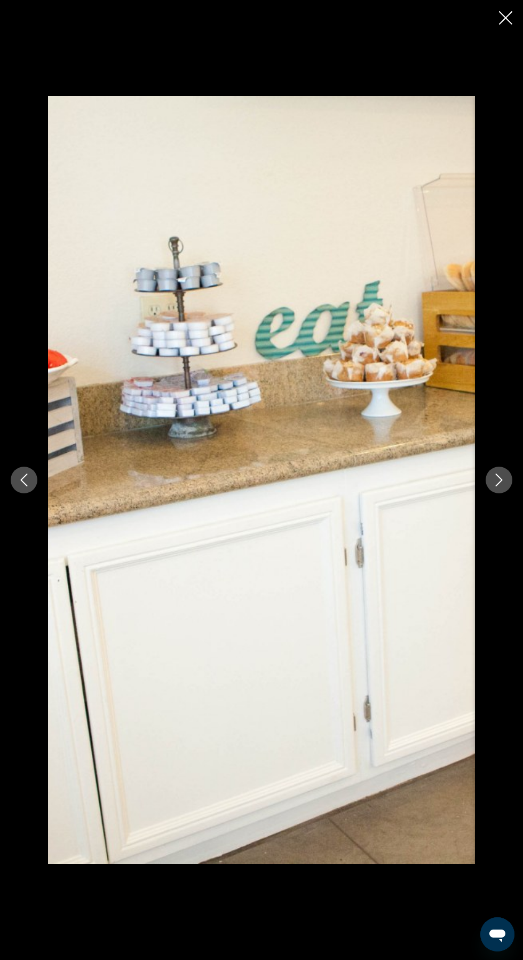
click at [499, 486] on icon "Next image" at bounding box center [499, 479] width 13 height 13
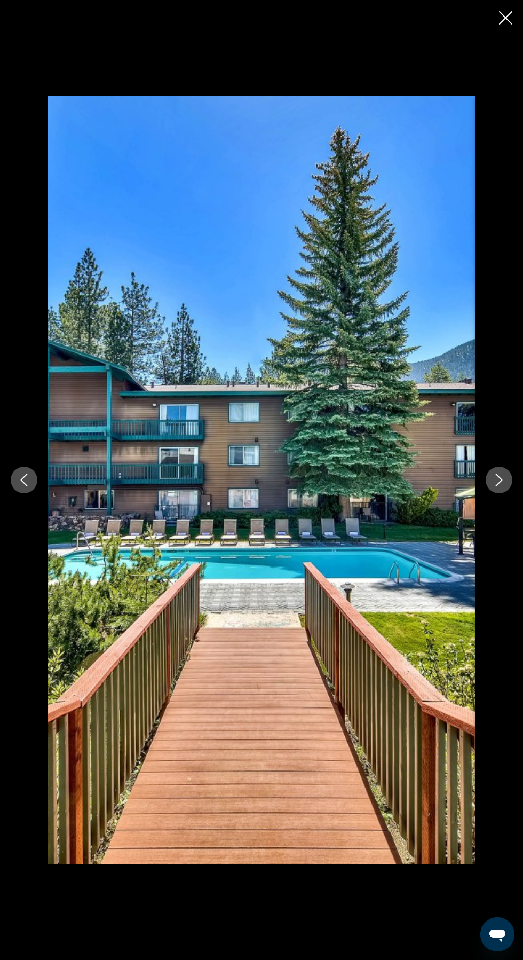
click at [494, 493] on button "Next image" at bounding box center [499, 480] width 27 height 27
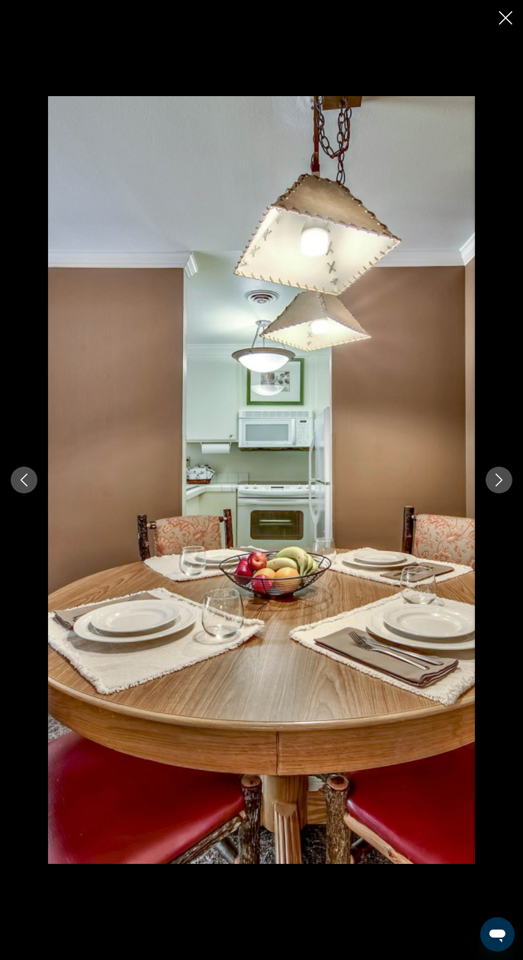
click at [499, 486] on icon "Next image" at bounding box center [499, 479] width 13 height 13
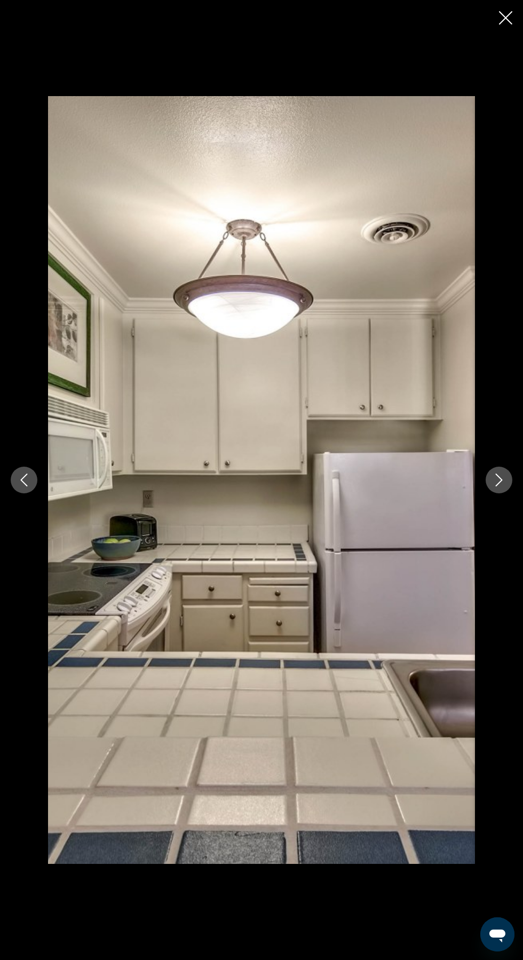
click at [493, 486] on icon "Next image" at bounding box center [499, 479] width 13 height 13
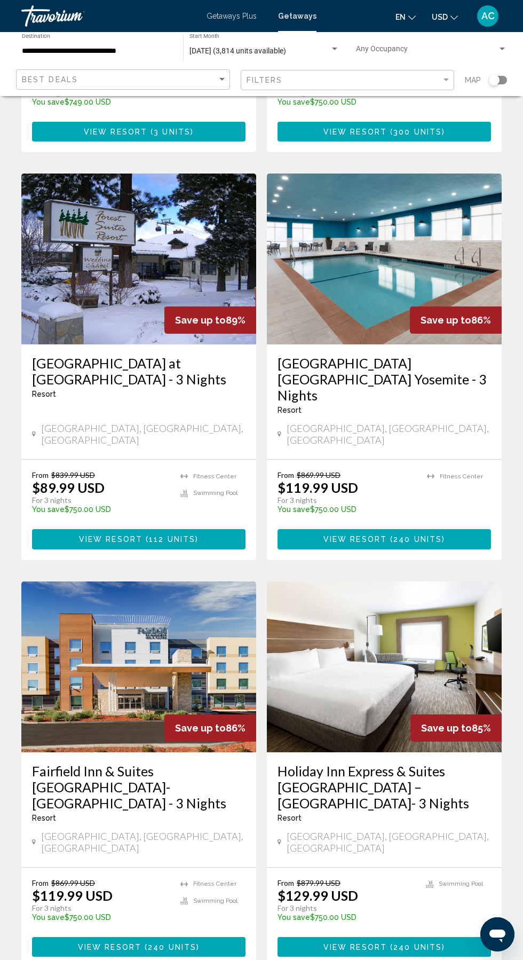
scroll to position [1521, 0]
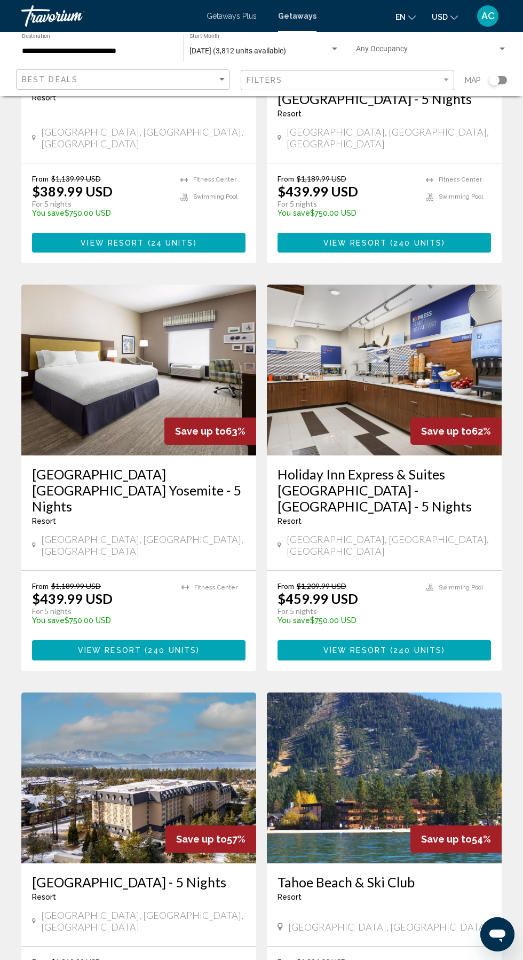
scroll to position [1530, 0]
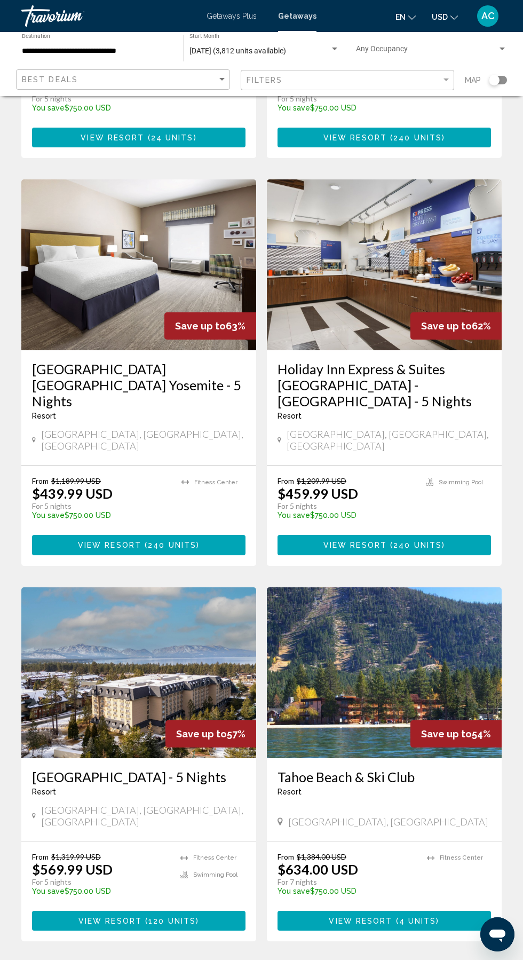
click at [218, 959] on link "page 1" at bounding box center [224, 973] width 19 height 19
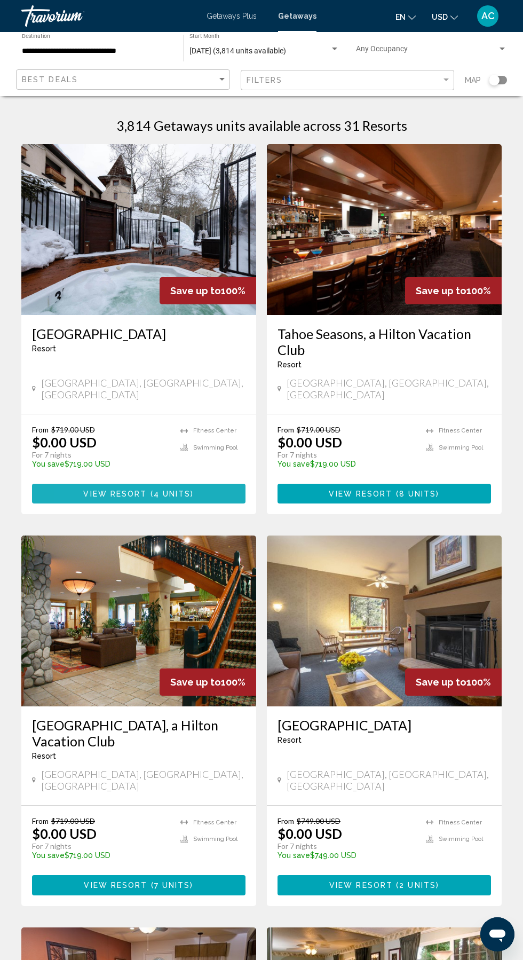
click at [82, 484] on button "View Resort ( 4 units )" at bounding box center [139, 494] width 214 height 20
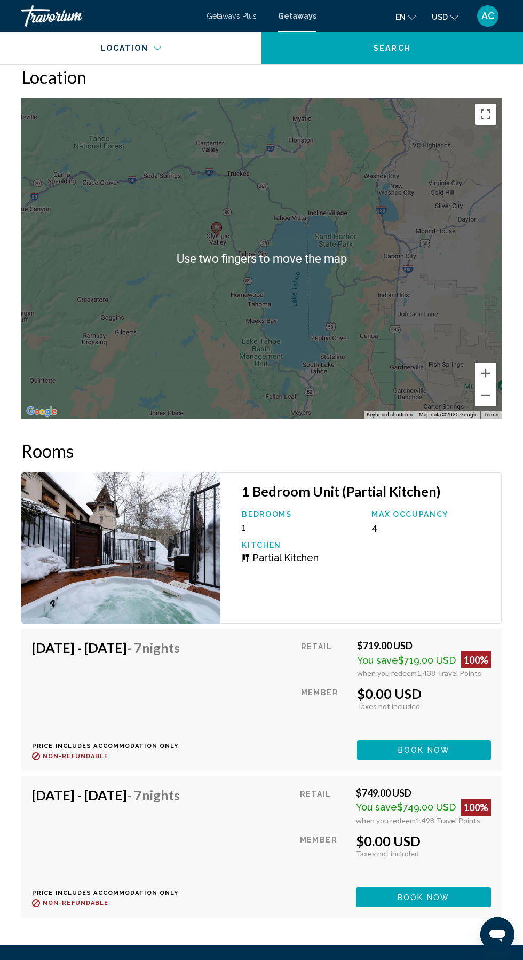
scroll to position [1839, 0]
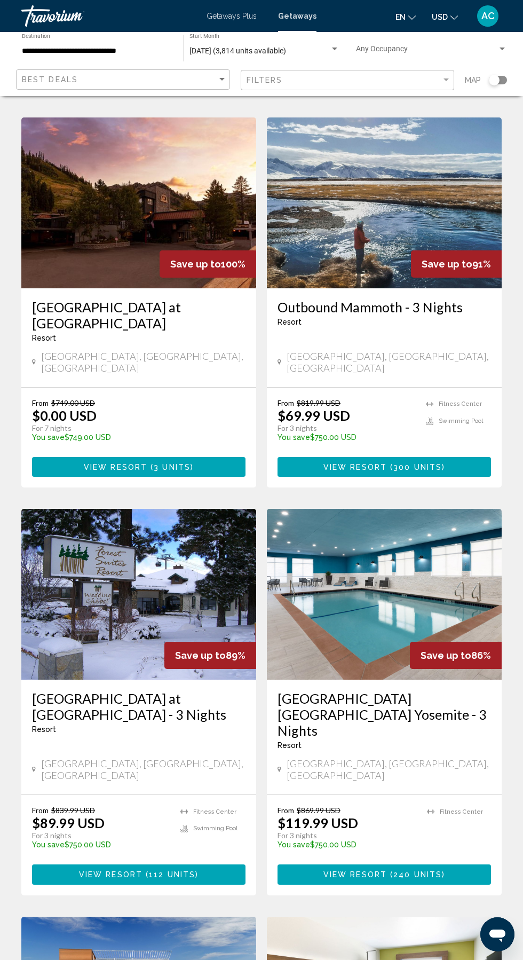
scroll to position [1530, 0]
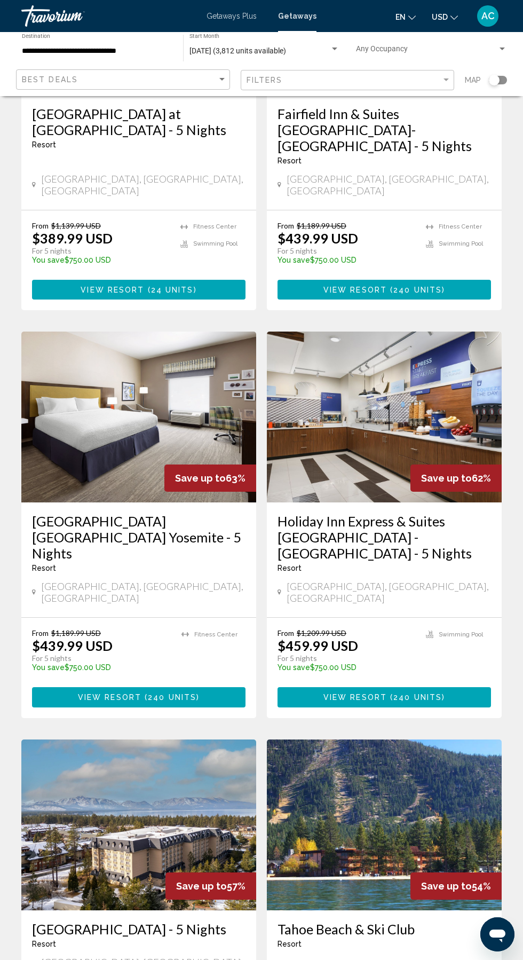
scroll to position [1530, 0]
